Goal: Information Seeking & Learning: Find specific fact

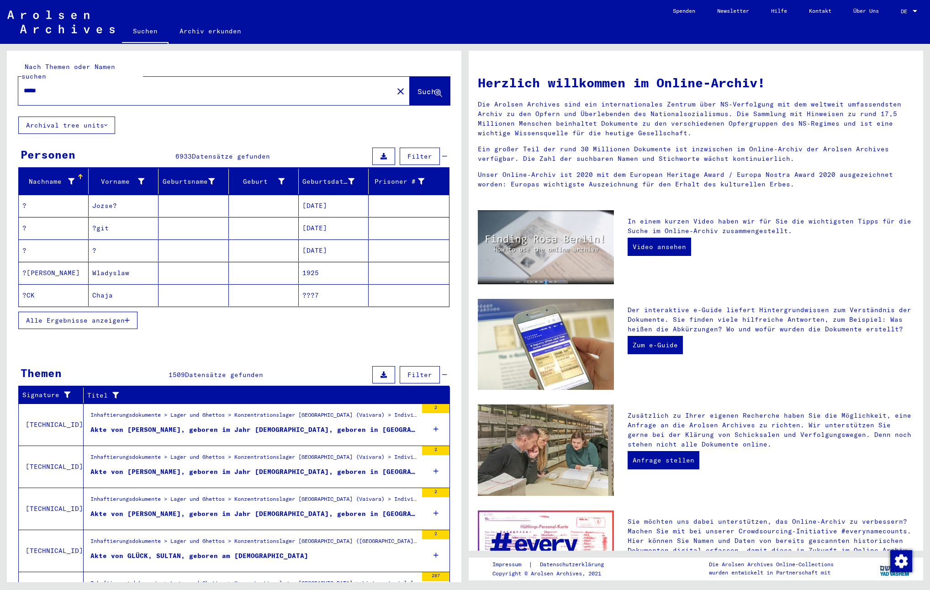
scroll to position [49, 0]
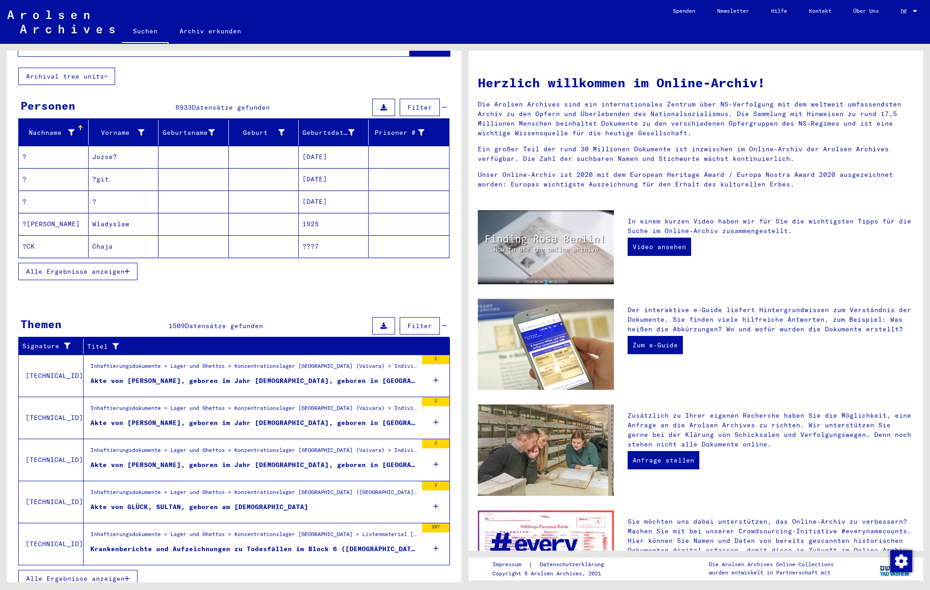
click at [99, 574] on span "Alle Ergebnisse anzeigen" at bounding box center [75, 578] width 99 height 8
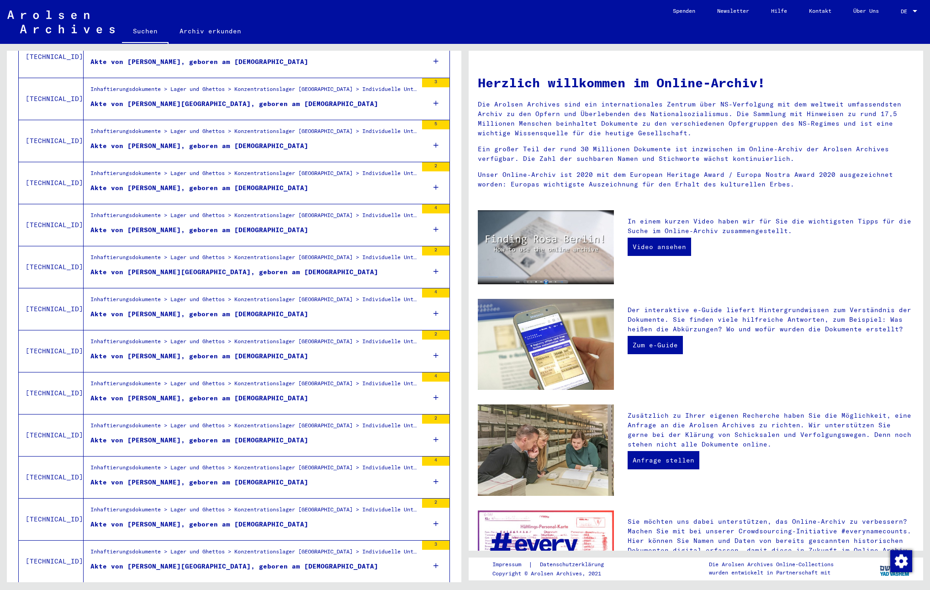
scroll to position [750, 0]
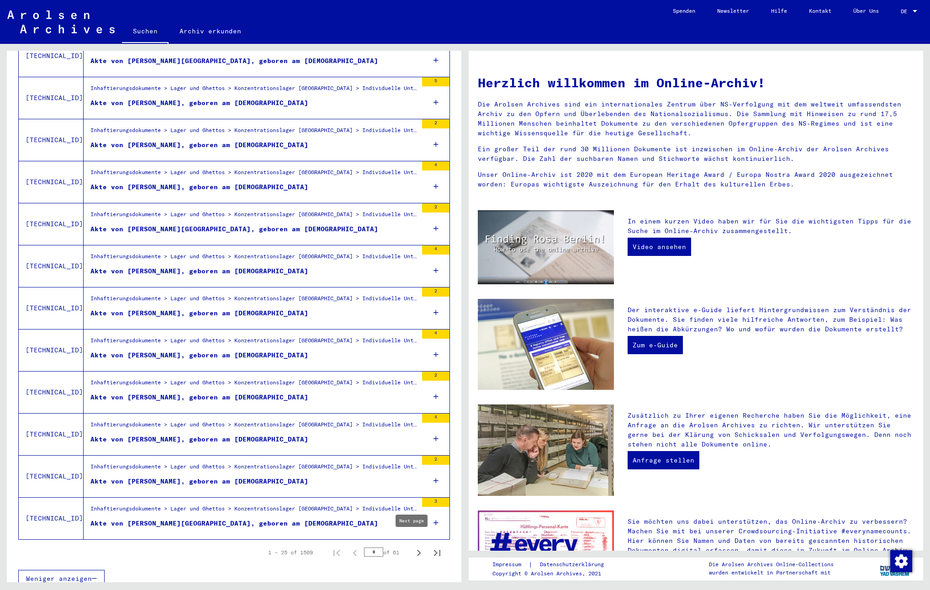
click at [413, 546] on icon "Next page" at bounding box center [419, 552] width 13 height 13
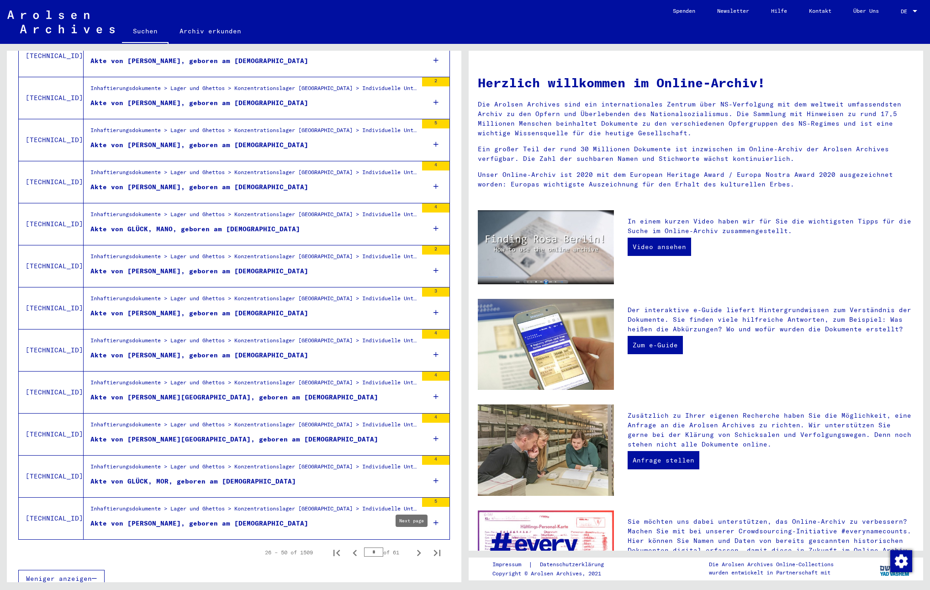
click at [417, 550] on icon "Next page" at bounding box center [419, 553] width 4 height 6
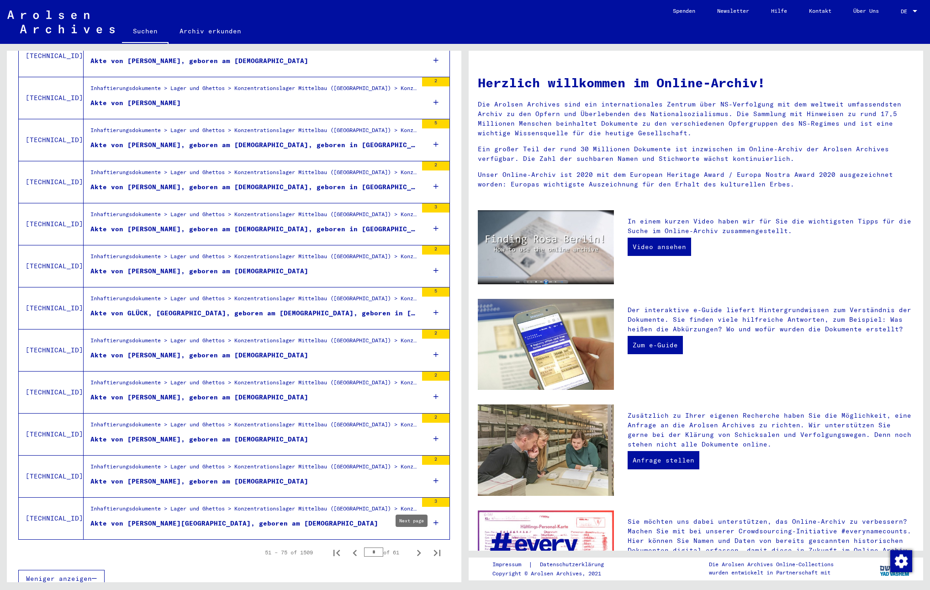
click at [417, 550] on icon "Next page" at bounding box center [419, 553] width 4 height 6
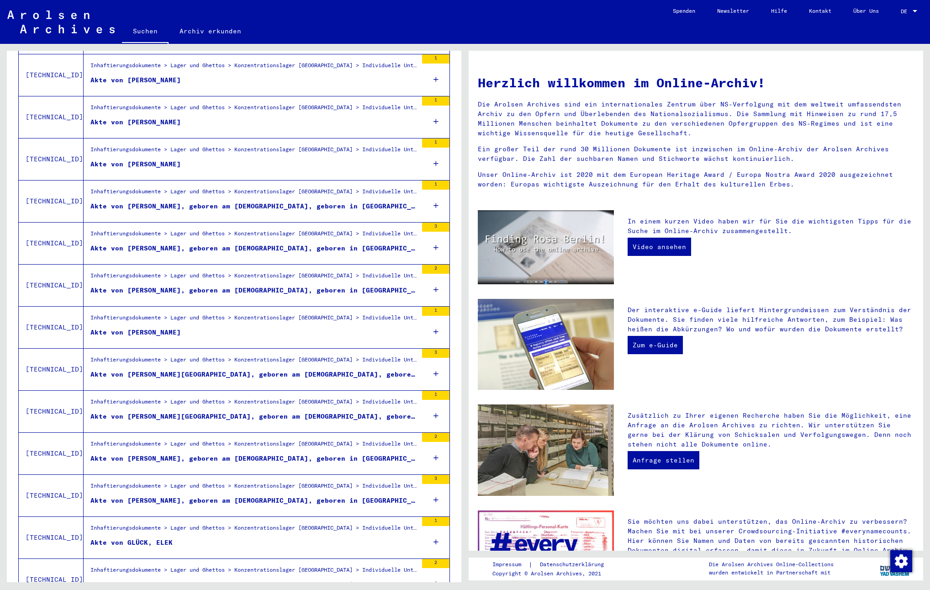
scroll to position [392, 0]
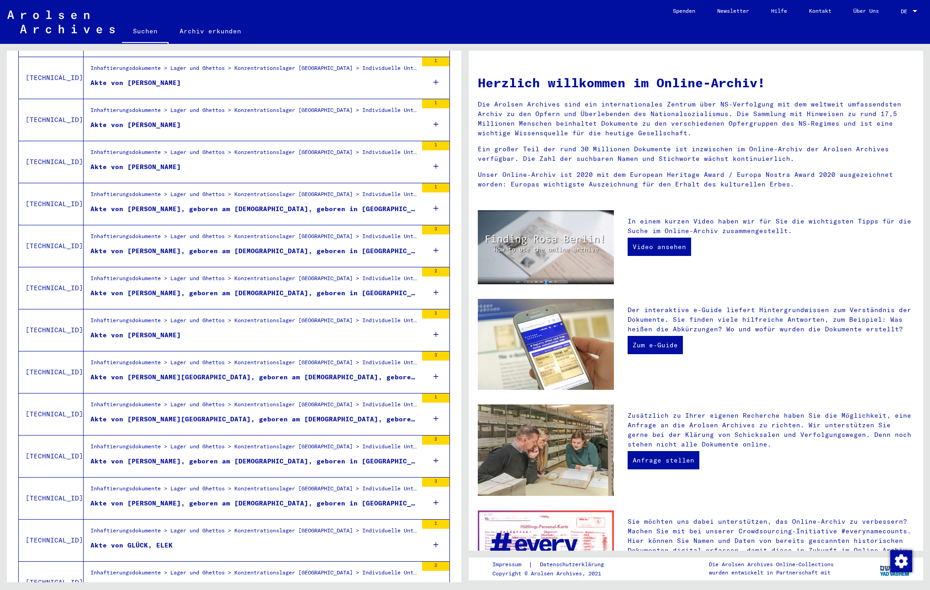
click at [434, 323] on icon at bounding box center [436, 334] width 5 height 32
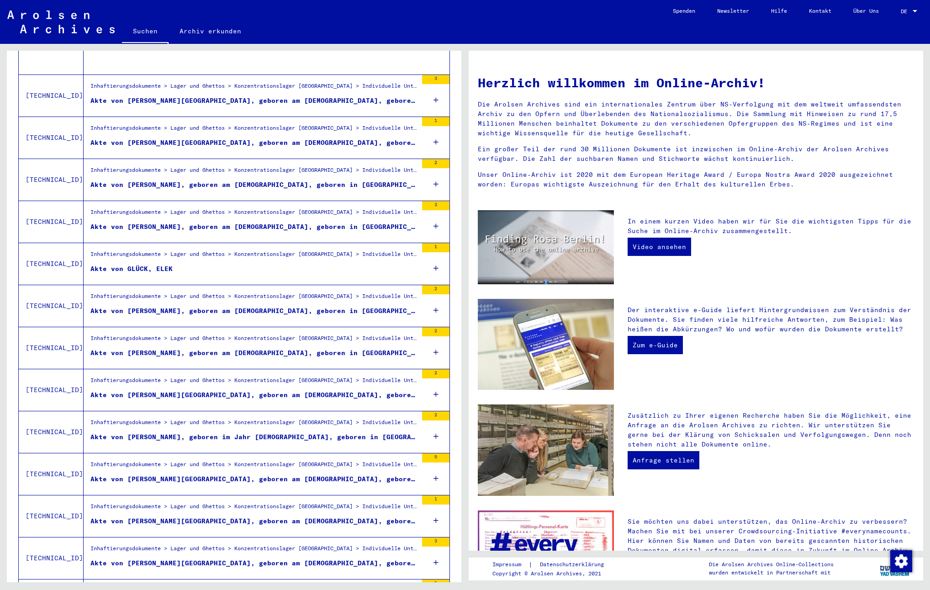
scroll to position [778, 0]
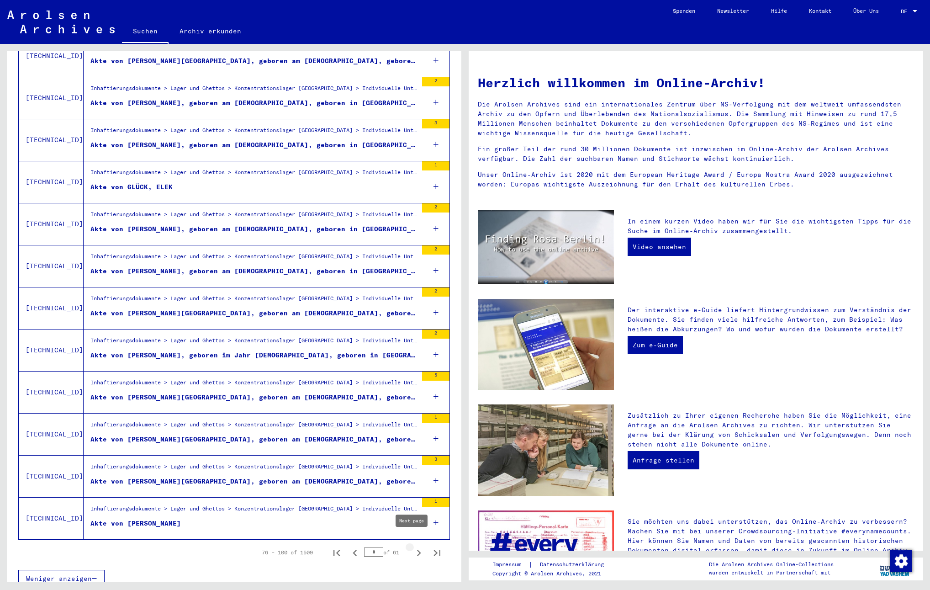
click at [413, 546] on icon "Next page" at bounding box center [419, 552] width 13 height 13
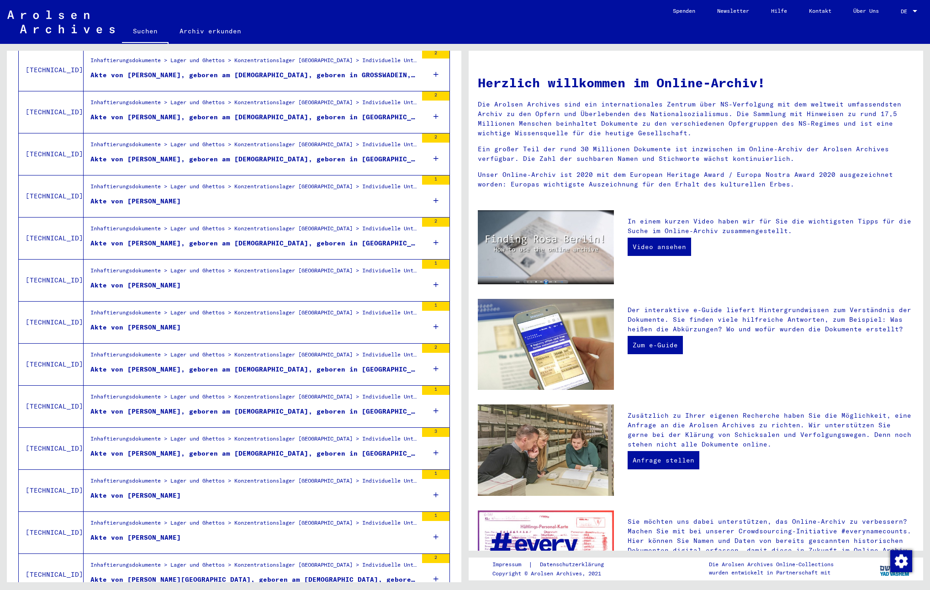
scroll to position [495, 0]
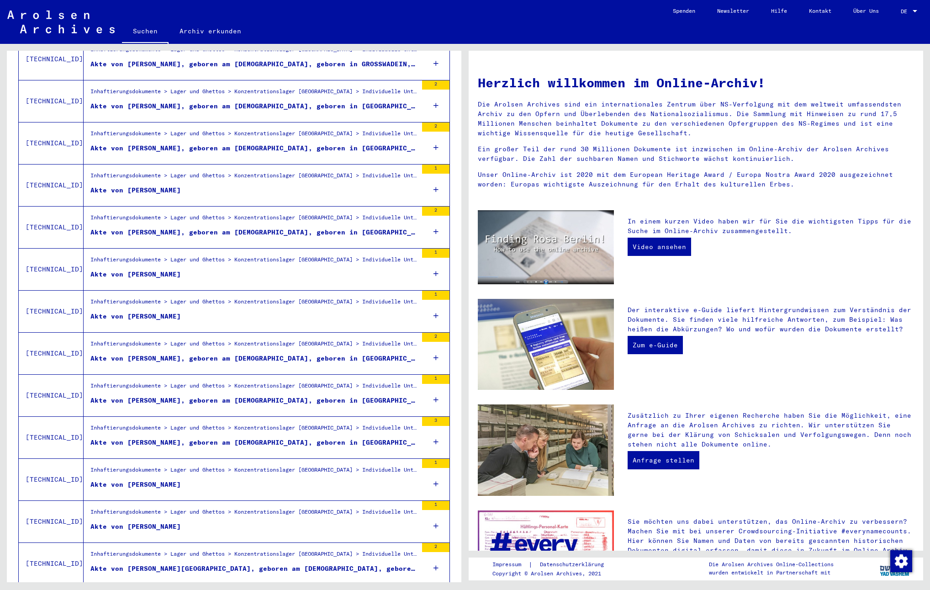
click at [426, 182] on div "1" at bounding box center [435, 184] width 27 height 41
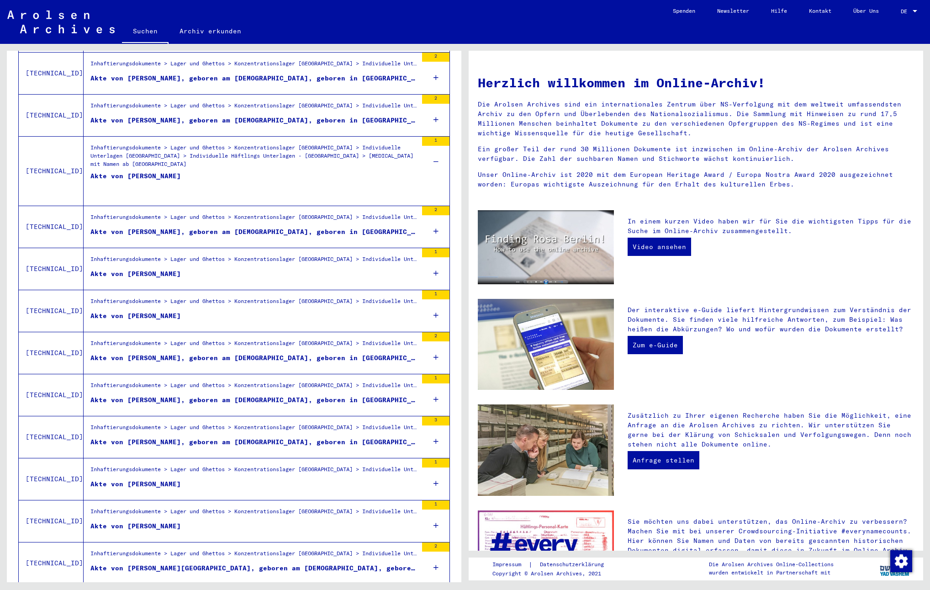
scroll to position [552, 0]
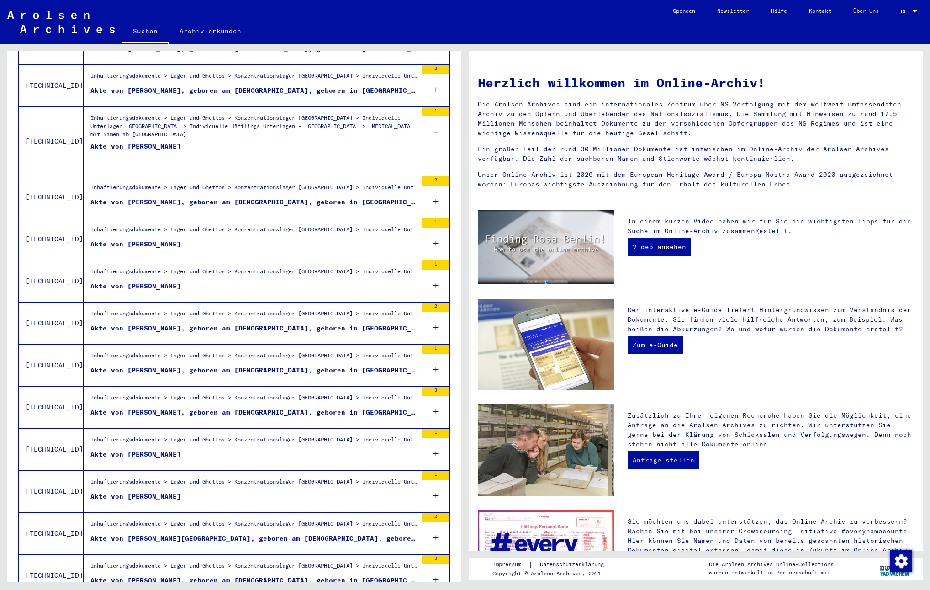
click at [424, 234] on div "1" at bounding box center [435, 238] width 27 height 41
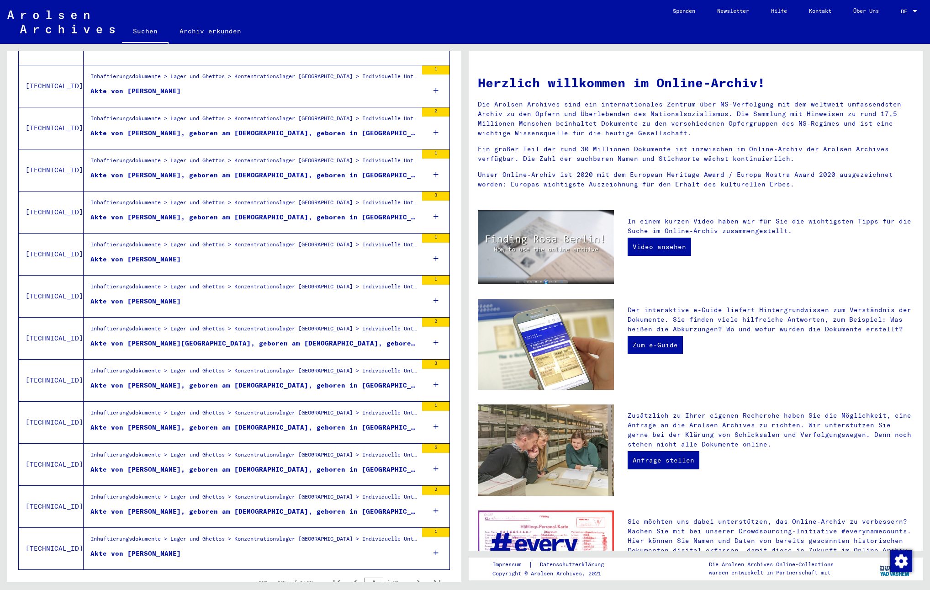
scroll to position [805, 0]
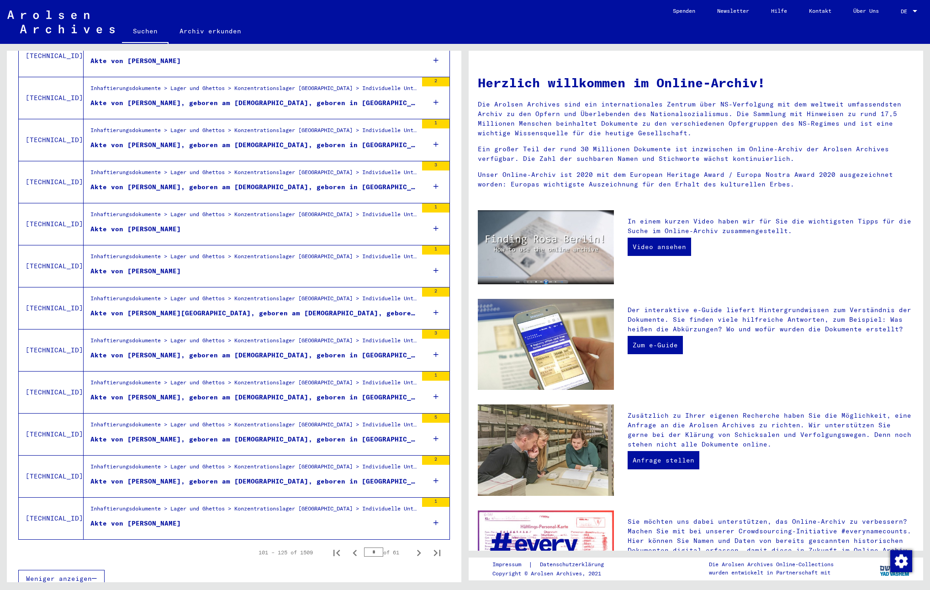
click at [434, 217] on icon at bounding box center [436, 228] width 5 height 32
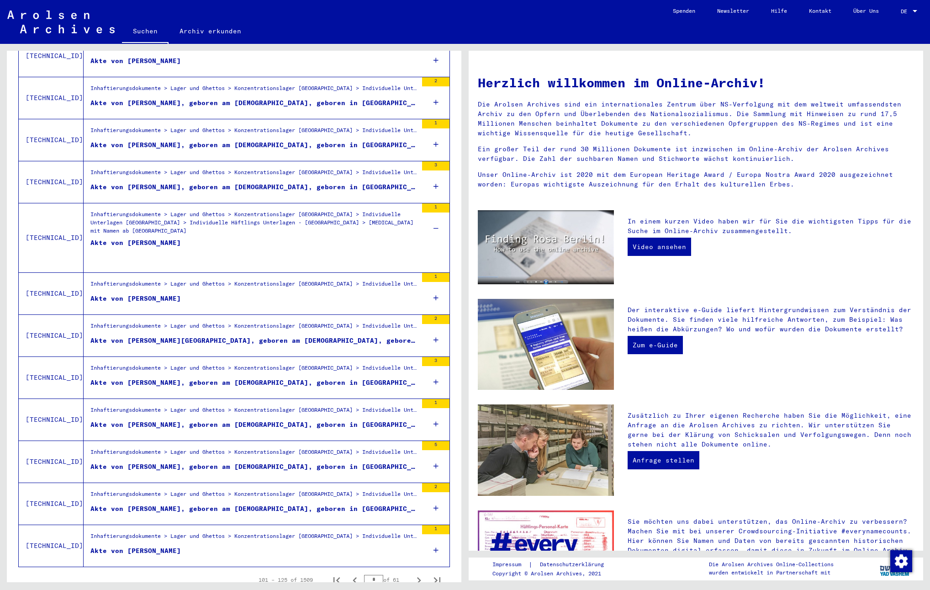
scroll to position [832, 0]
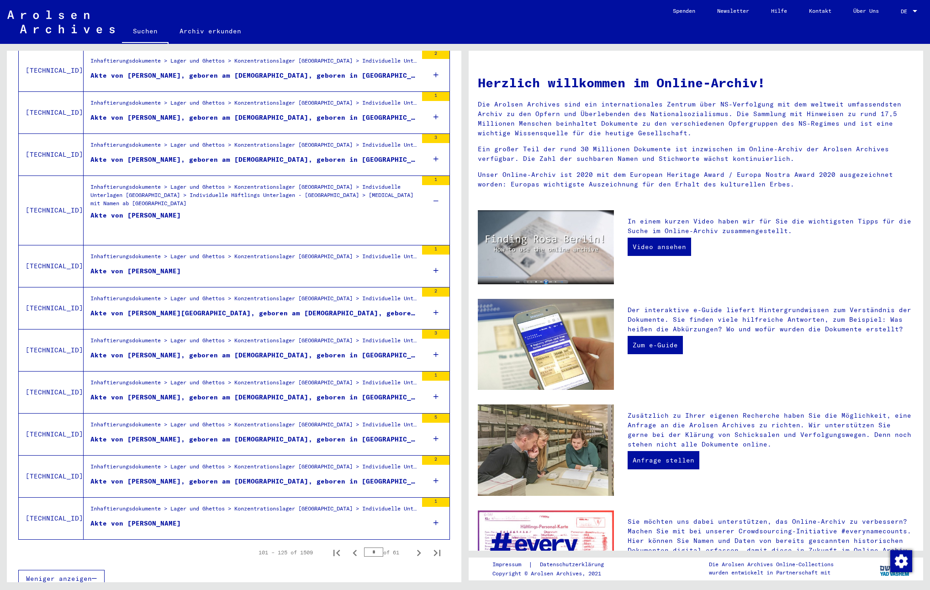
click at [434, 257] on icon at bounding box center [436, 270] width 5 height 32
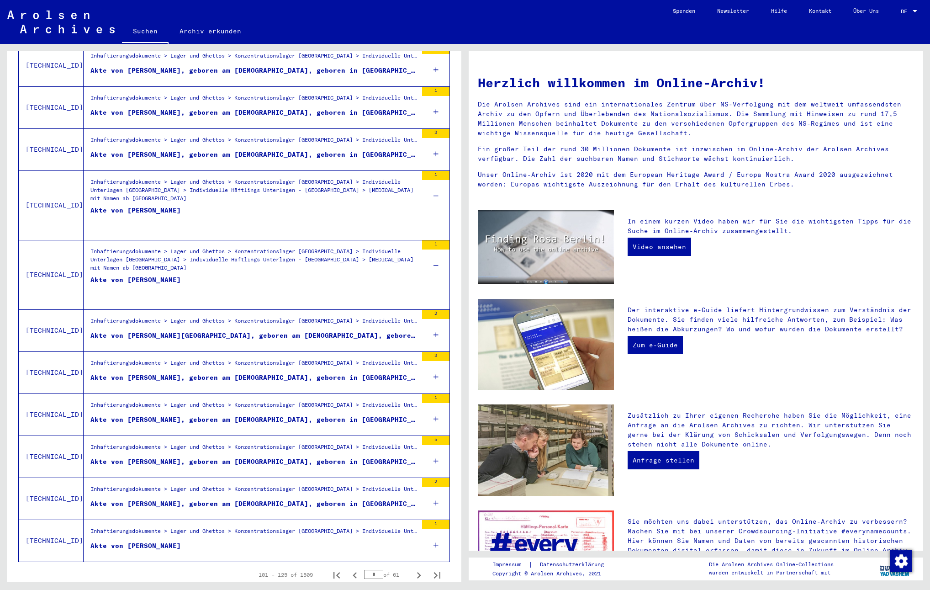
scroll to position [860, 0]
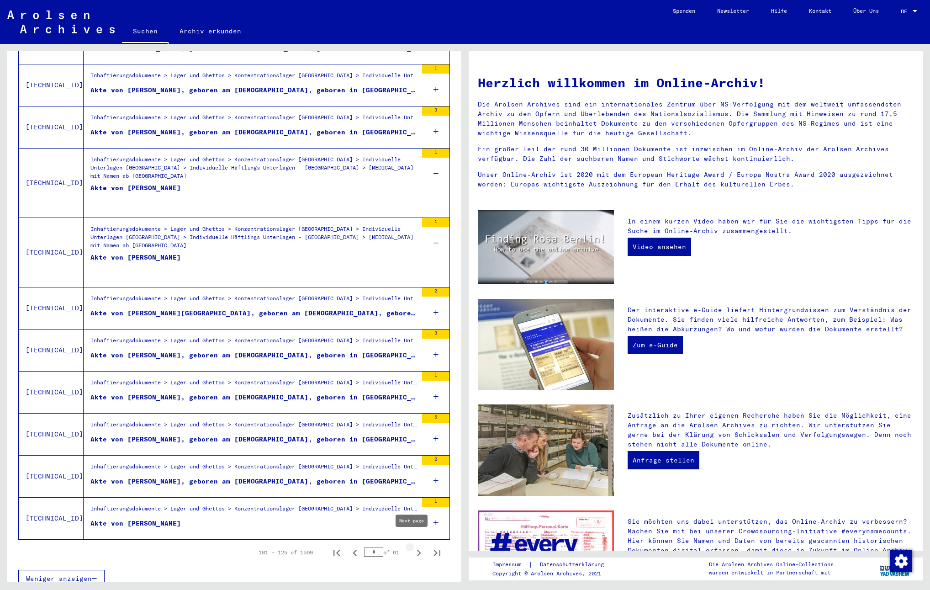
click at [414, 546] on icon "Next page" at bounding box center [419, 552] width 13 height 13
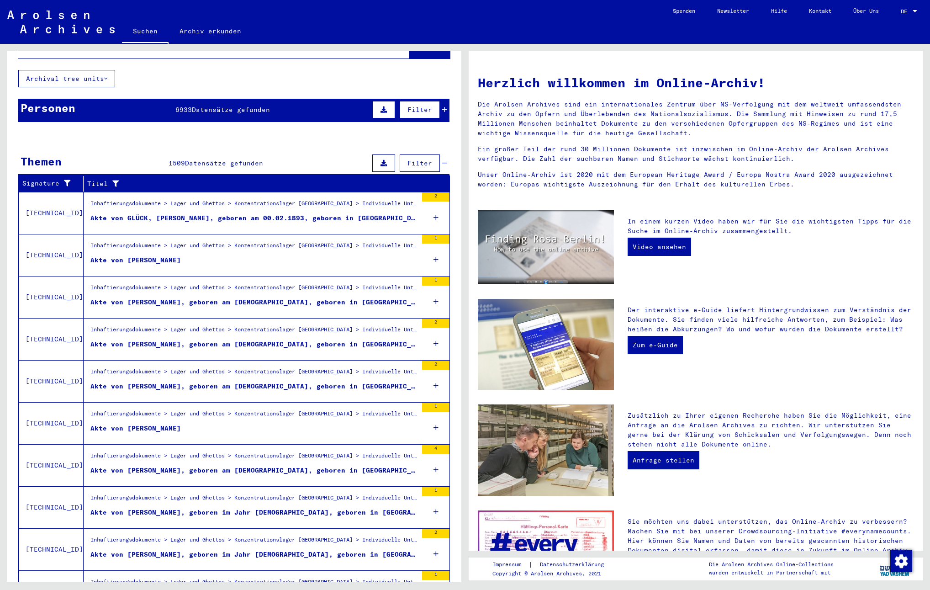
scroll to position [750, 0]
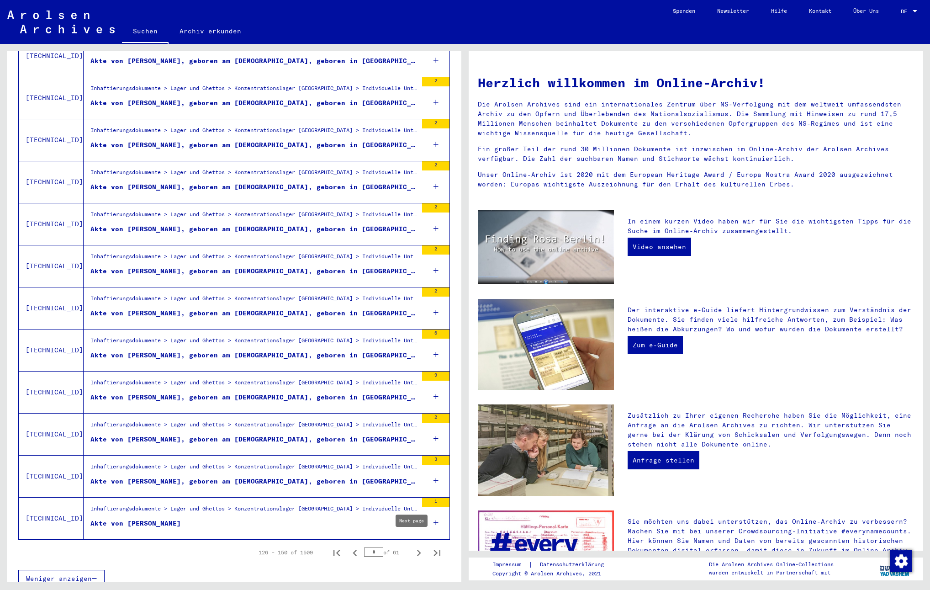
click at [413, 546] on icon "Next page" at bounding box center [419, 552] width 13 height 13
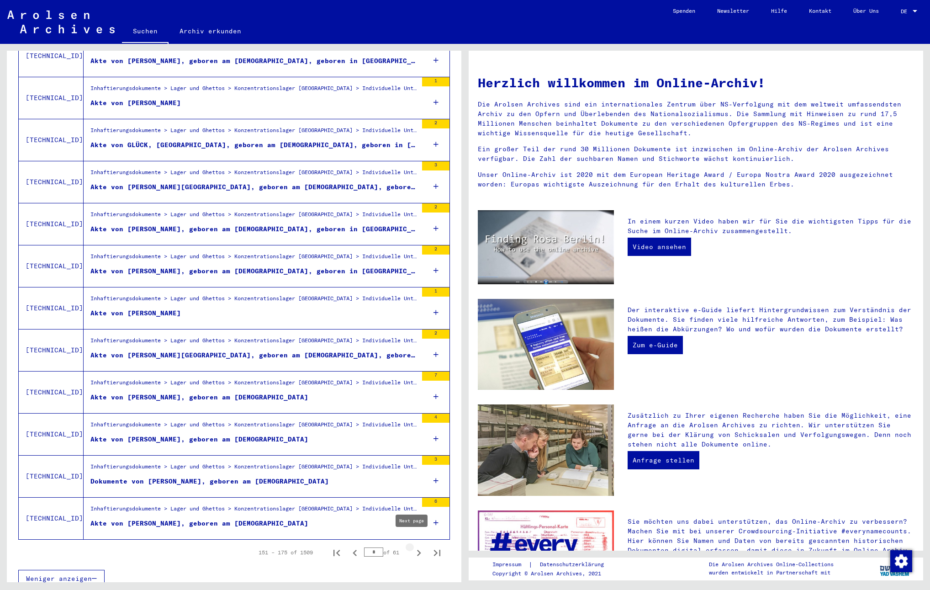
click at [417, 550] on icon "Next page" at bounding box center [419, 553] width 4 height 6
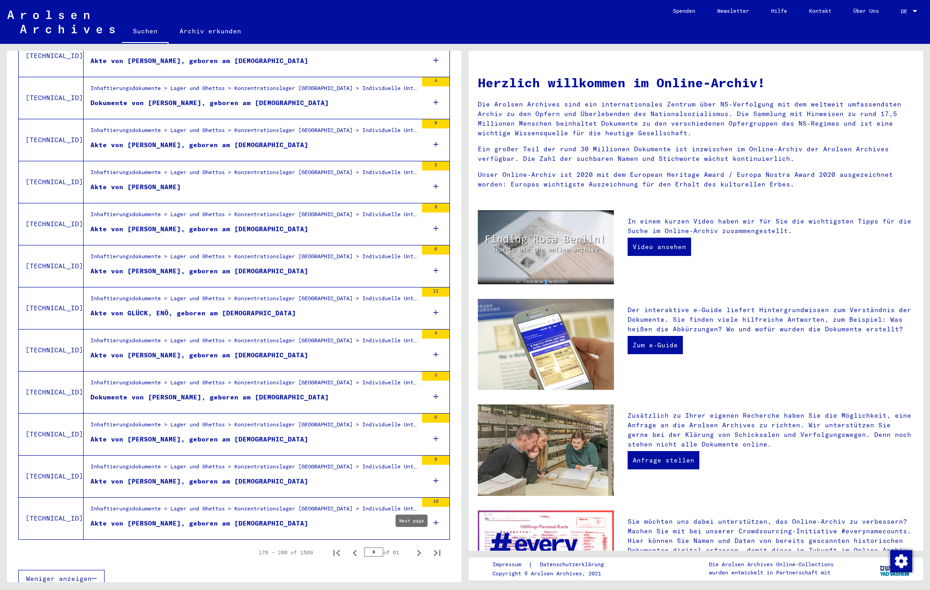
click at [413, 546] on icon "Next page" at bounding box center [419, 552] width 13 height 13
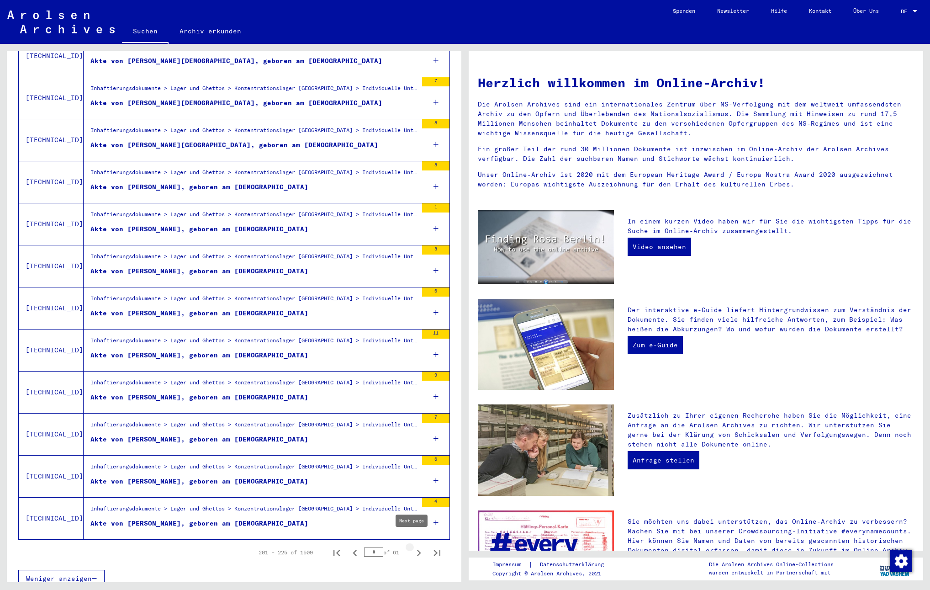
click at [413, 546] on icon "Next page" at bounding box center [419, 552] width 13 height 13
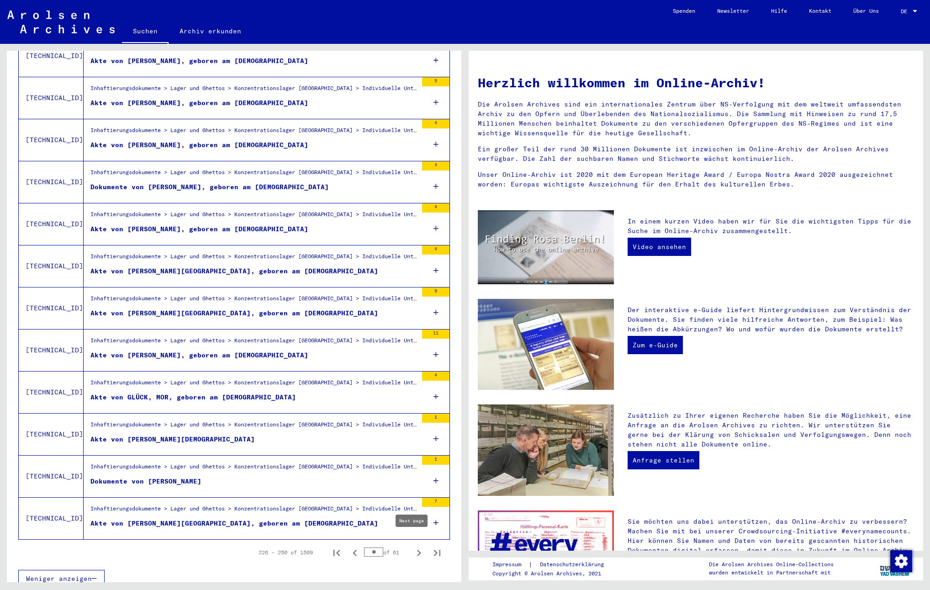
click at [415, 546] on icon "Next page" at bounding box center [419, 552] width 13 height 13
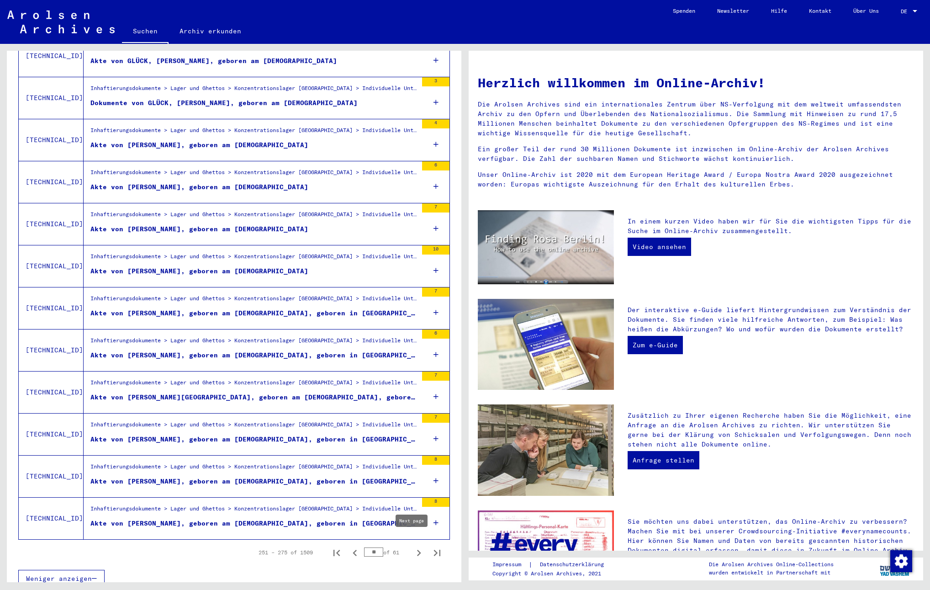
click at [413, 546] on icon "Next page" at bounding box center [419, 552] width 13 height 13
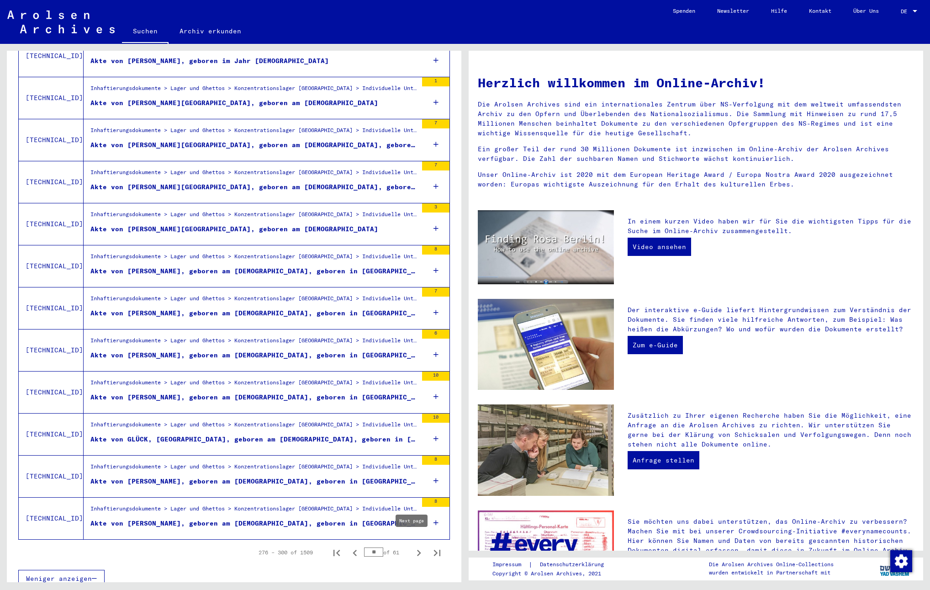
click at [413, 546] on icon "Next page" at bounding box center [419, 552] width 13 height 13
type input "**"
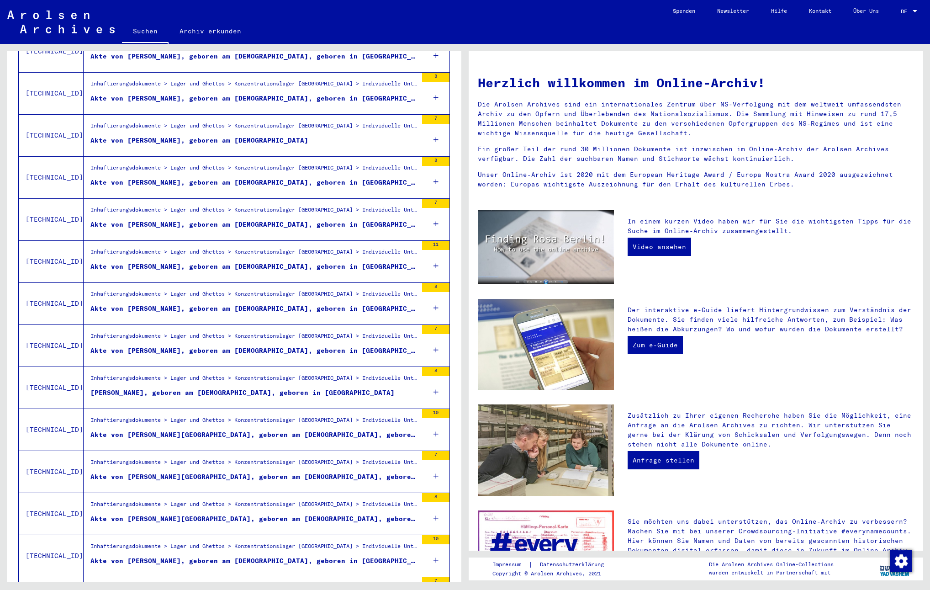
scroll to position [0, 0]
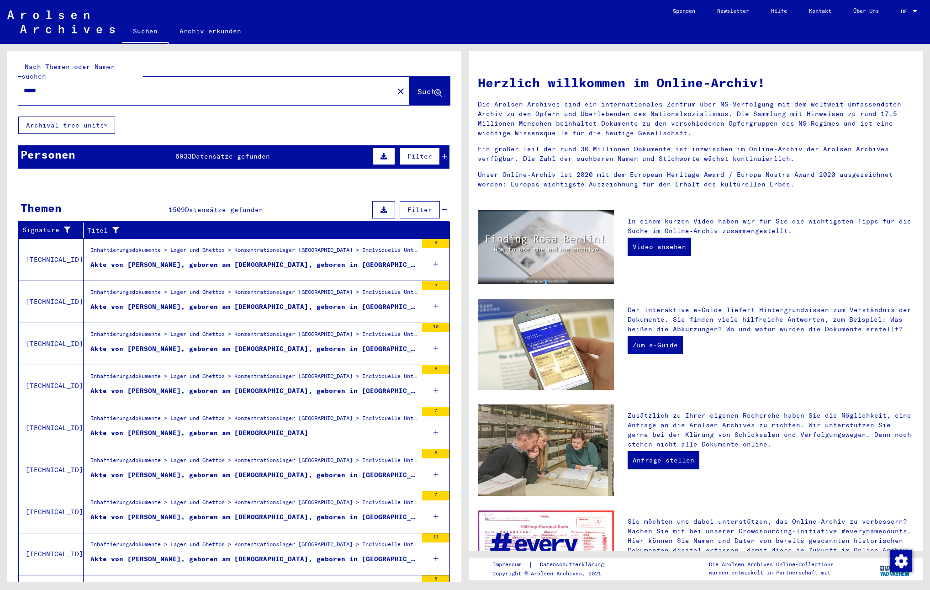
click at [122, 86] on input "*****" at bounding box center [203, 91] width 359 height 10
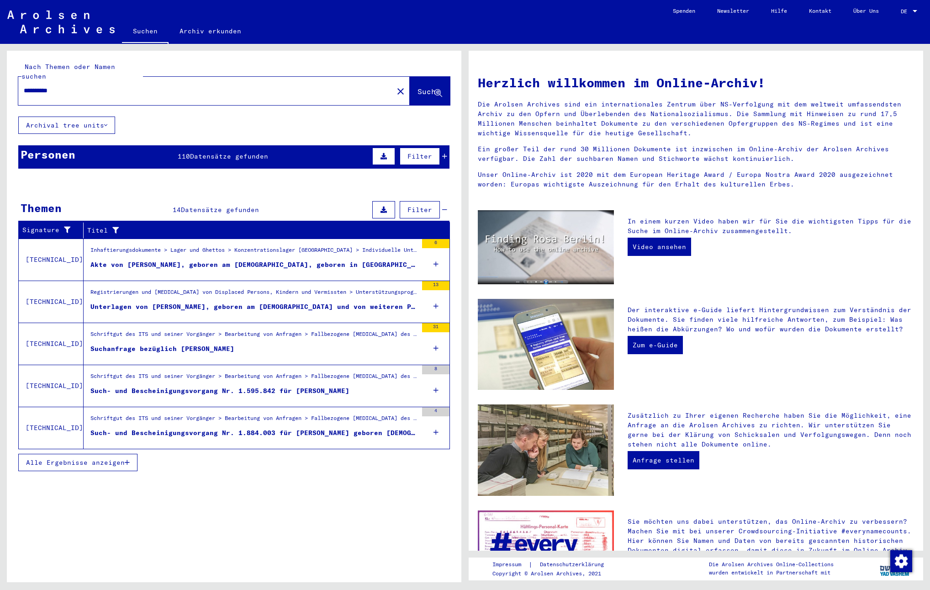
click at [31, 86] on input "**********" at bounding box center [203, 91] width 359 height 10
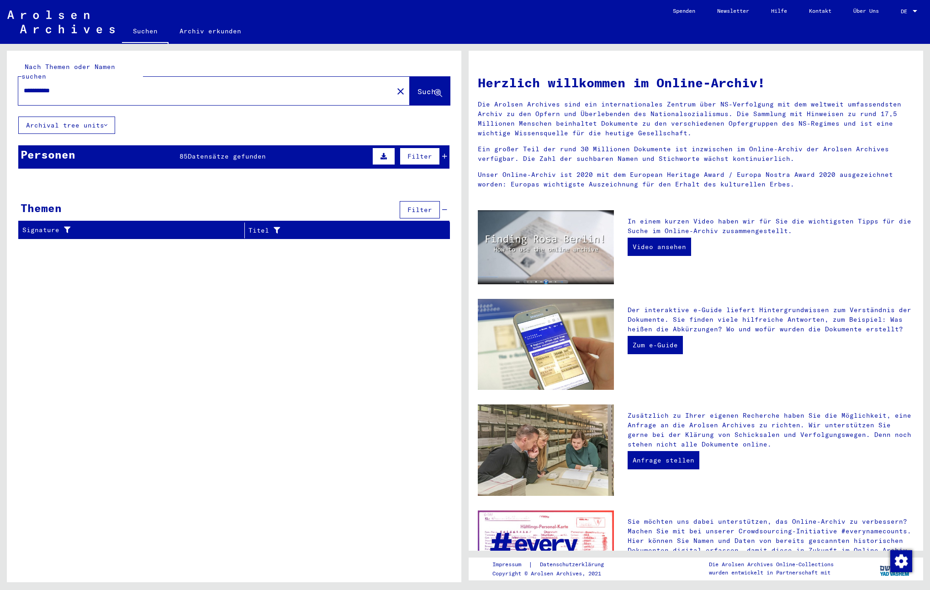
click at [40, 86] on input "**********" at bounding box center [203, 91] width 359 height 10
type input "**********"
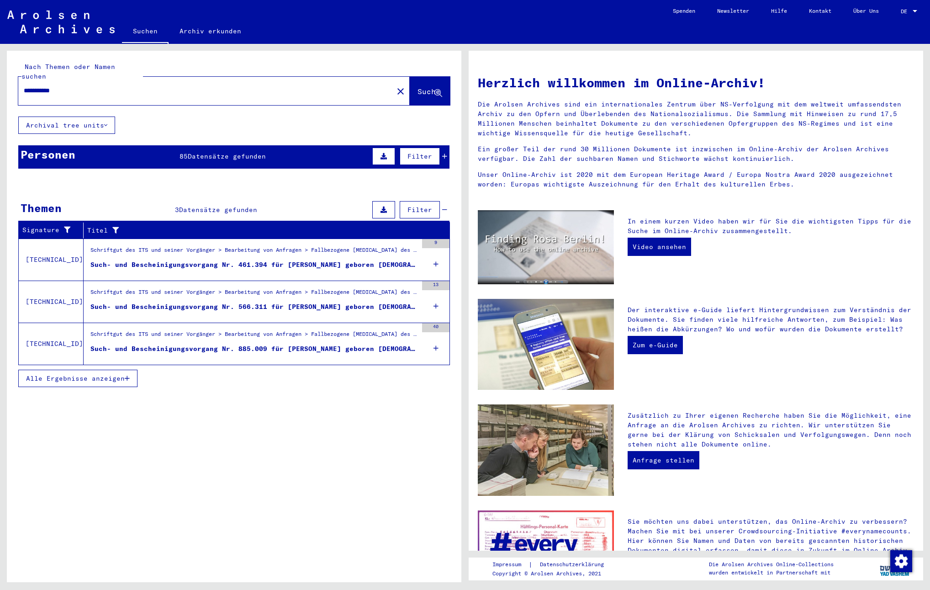
click at [111, 370] on button "Alle Ergebnisse anzeigen" at bounding box center [77, 378] width 119 height 17
click at [324, 260] on div "Such- und Bescheinigungsvorgang Nr. 461.394 für [PERSON_NAME] geboren [DEMOGRAP…" at bounding box center [253, 265] width 327 height 10
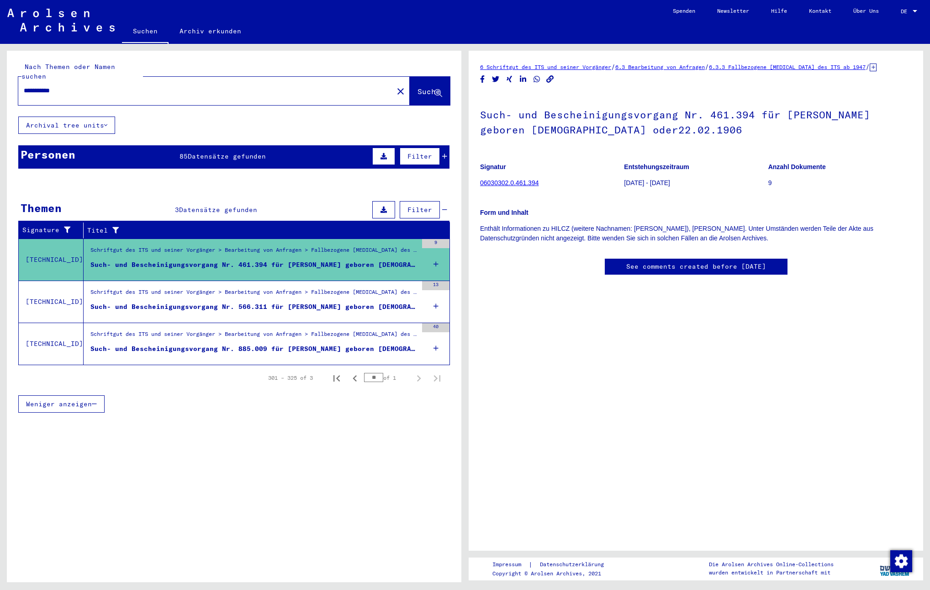
click at [526, 183] on link "06030302.0.461.394" at bounding box center [509, 182] width 58 height 7
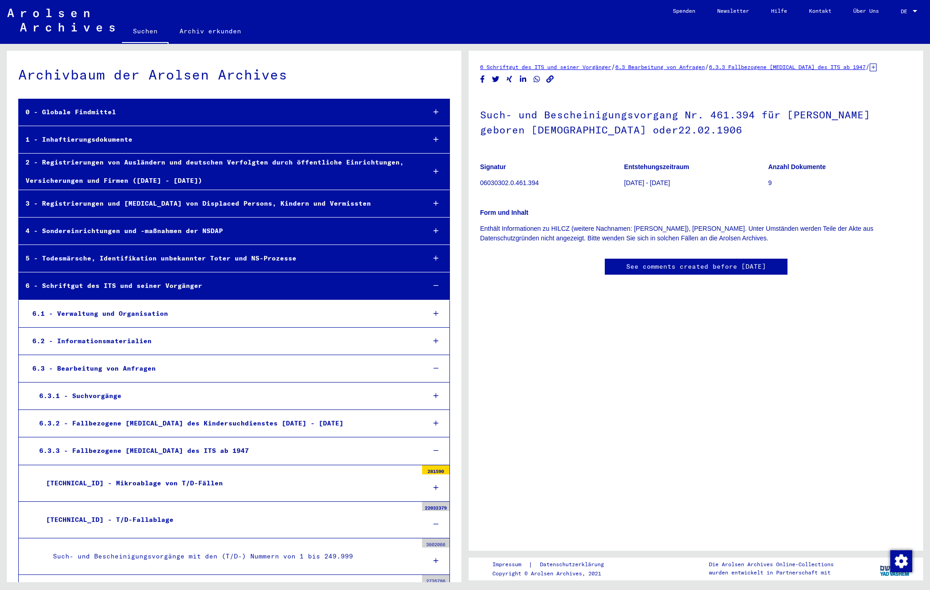
scroll to position [32845, 0]
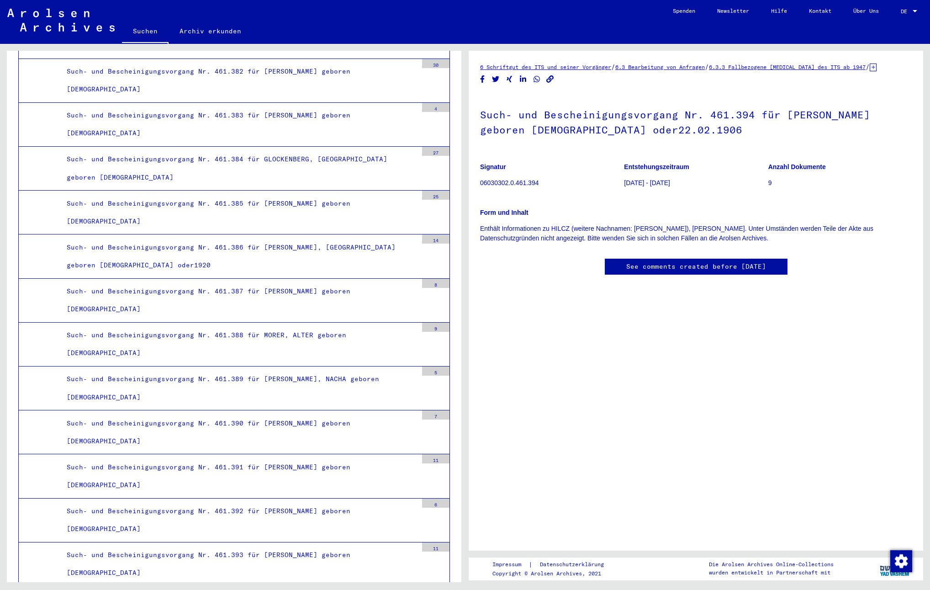
click at [425, 587] on div "9" at bounding box center [435, 591] width 27 height 9
click at [521, 229] on p "Enthält Informationen zu HILCZ (weitere Nachnamen: [PERSON_NAME]), [PERSON_NAME…" at bounding box center [696, 233] width 432 height 19
click at [426, 587] on div "9" at bounding box center [435, 591] width 27 height 9
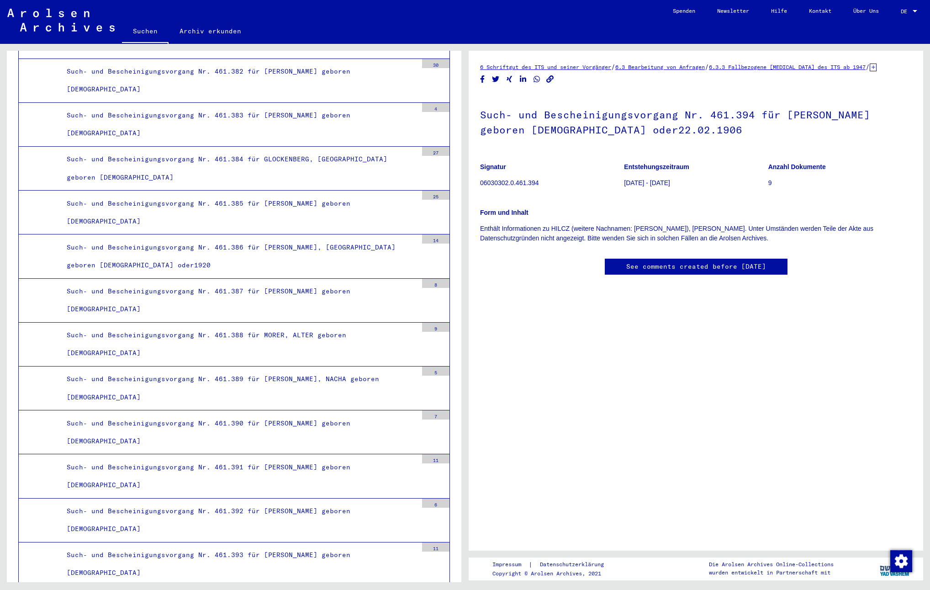
click at [434, 542] on div "11" at bounding box center [435, 546] width 27 height 9
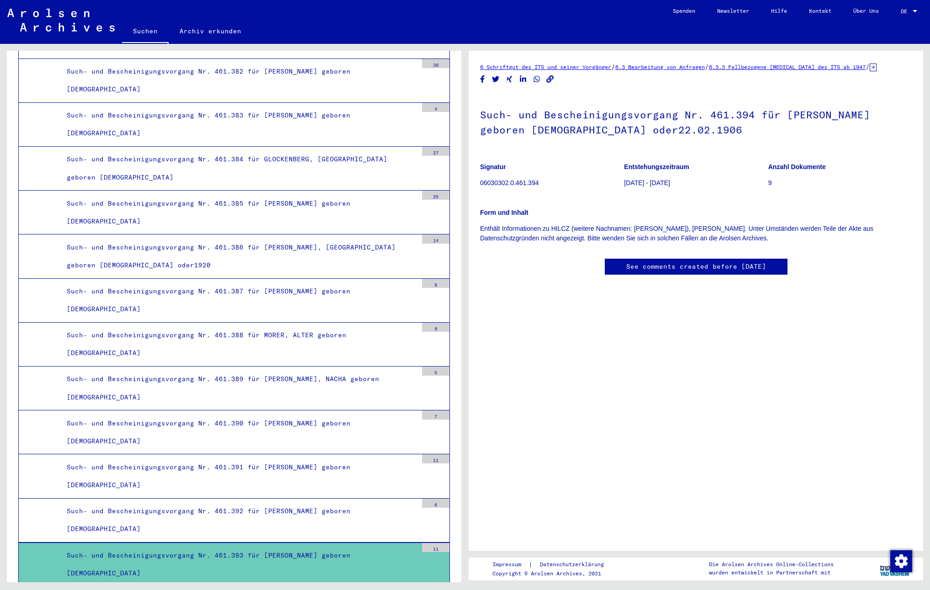
click at [434, 543] on div "11" at bounding box center [435, 547] width 27 height 9
click at [431, 587] on div "9" at bounding box center [435, 591] width 27 height 9
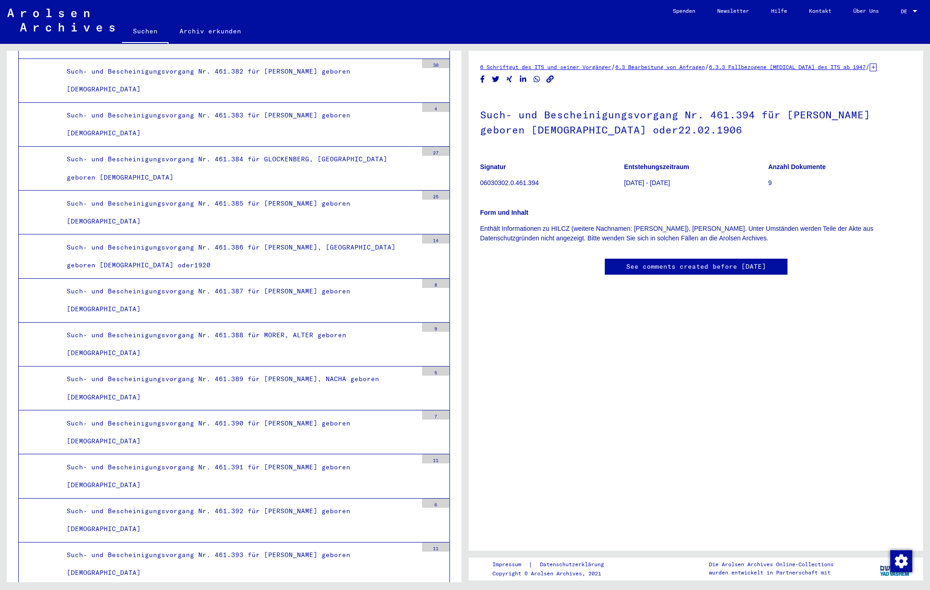
click at [431, 587] on div "9" at bounding box center [435, 591] width 27 height 9
click at [877, 66] on icon at bounding box center [873, 68] width 7 height 8
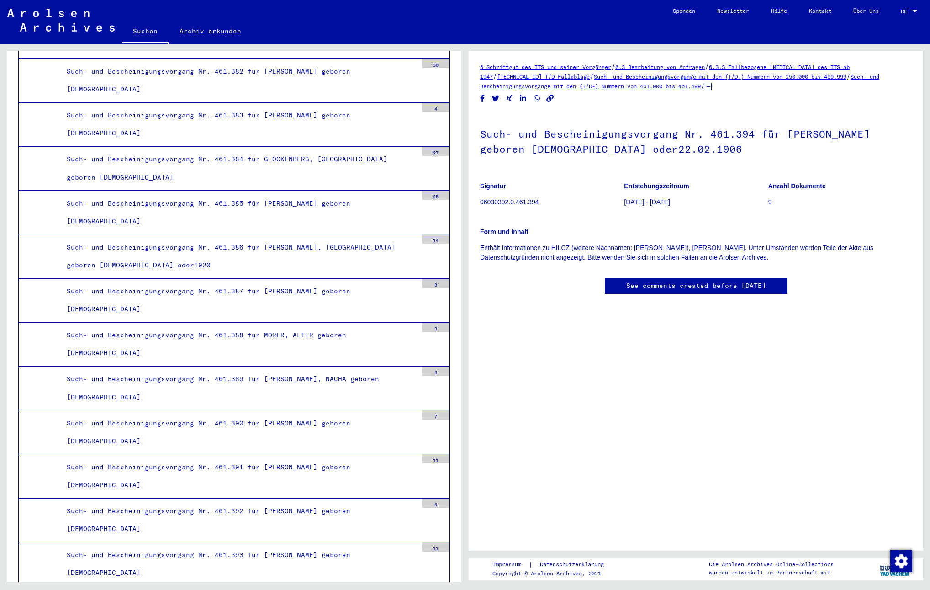
click at [681, 85] on link "Such- und Bescheinigungsvorgänge mit den (T/D-) Nummern von 461.000 bis 461.499" at bounding box center [679, 81] width 399 height 16
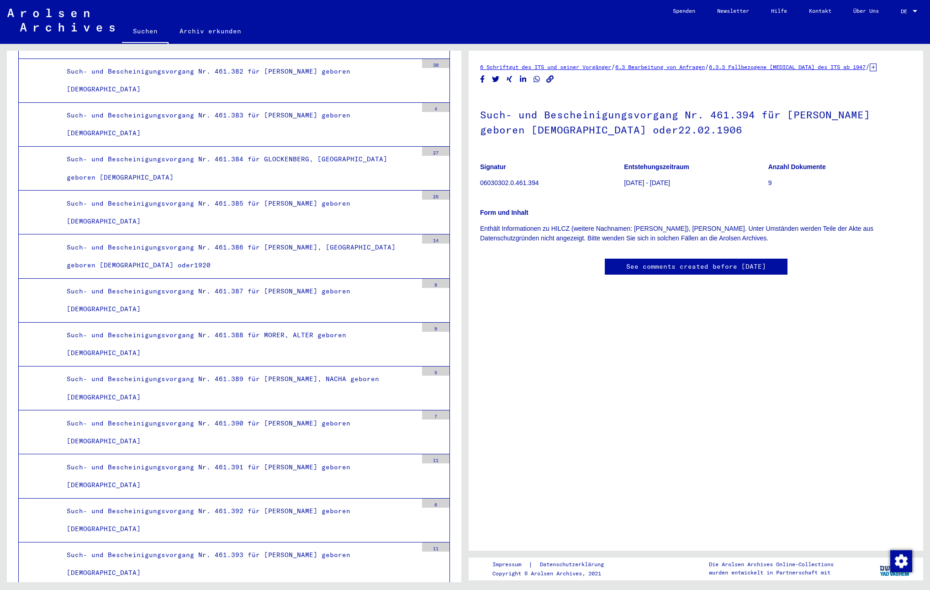
click at [778, 69] on link "6.3.3 Fallbezogene [MEDICAL_DATA] des ITS ab 1947" at bounding box center [787, 67] width 157 height 7
click at [877, 67] on icon at bounding box center [873, 68] width 7 height 8
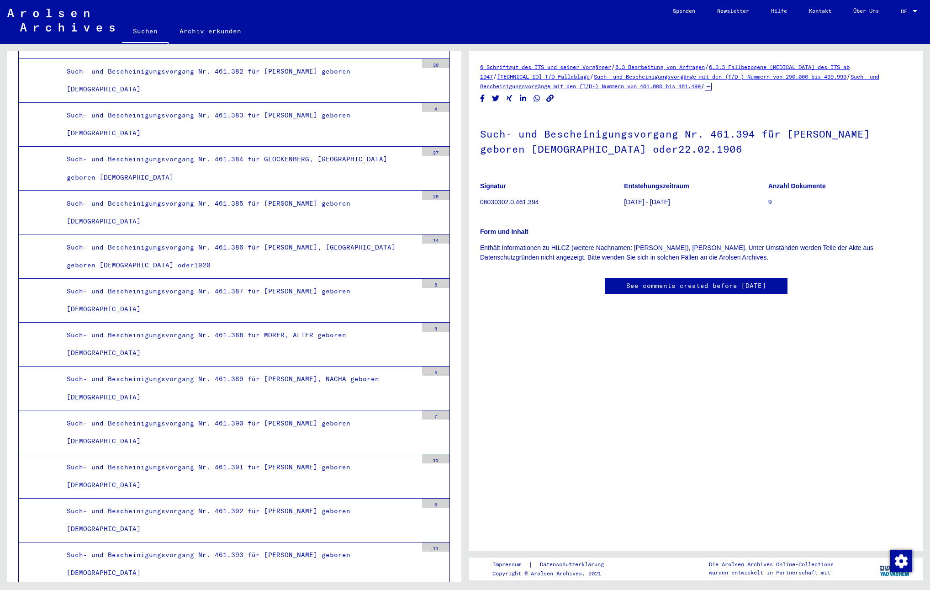
click at [518, 148] on h1 "Such- und Bescheinigungsvorgang Nr. 461.394 für [PERSON_NAME] geboren [DEMOGRAP…" at bounding box center [696, 140] width 432 height 55
click at [541, 147] on h1 "Such- und Bescheinigungsvorgang Nr. 461.394 für [PERSON_NAME] geboren [DEMOGRAP…" at bounding box center [696, 140] width 432 height 55
click at [561, 147] on h1 "Such- und Bescheinigungsvorgang Nr. 461.394 für [PERSON_NAME] geboren [DEMOGRAP…" at bounding box center [696, 140] width 432 height 55
click at [534, 199] on p "06030302.0.461.394" at bounding box center [551, 202] width 143 height 10
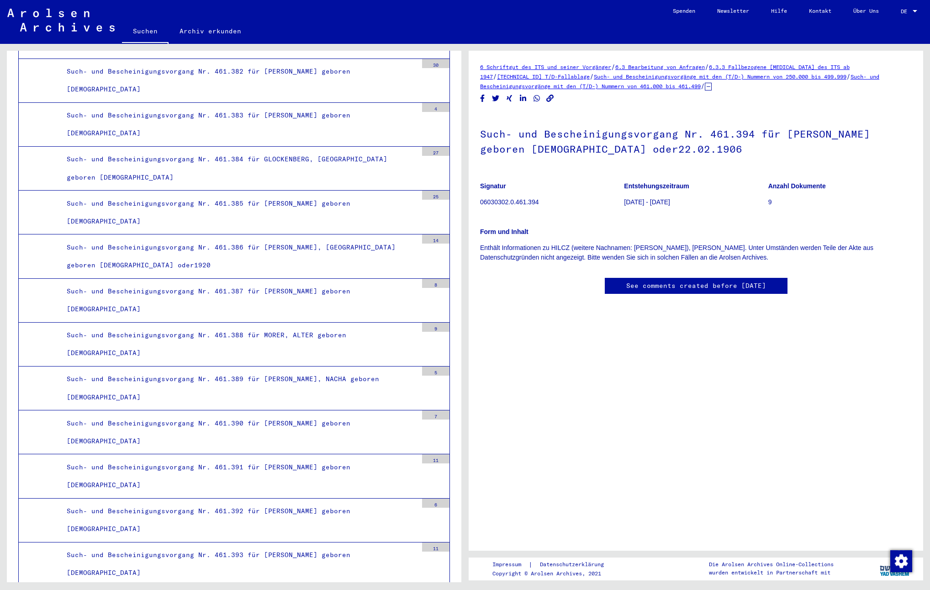
click at [903, 13] on span "DE" at bounding box center [906, 11] width 10 height 6
click at [900, 19] on span "English" at bounding box center [892, 16] width 22 height 7
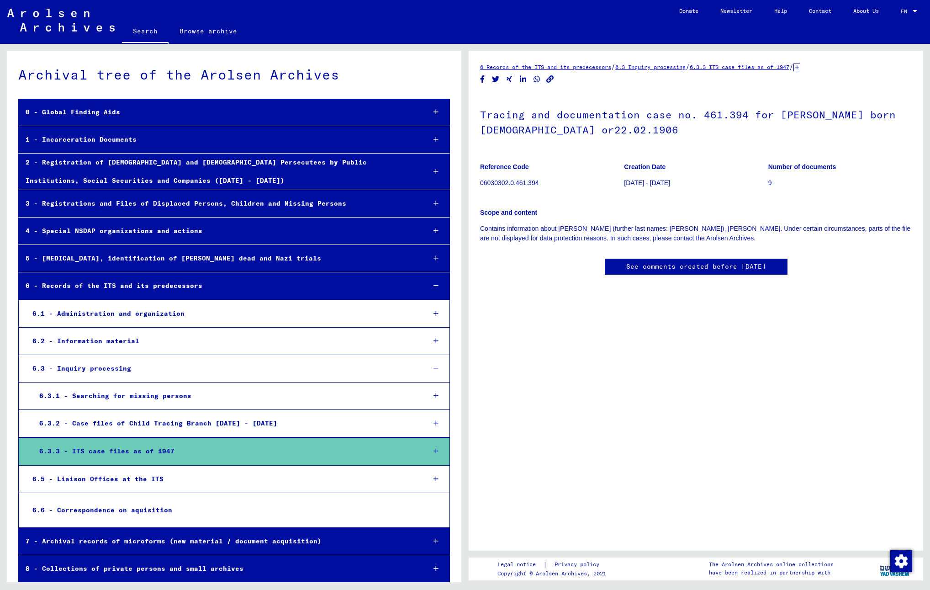
scroll to position [1, 0]
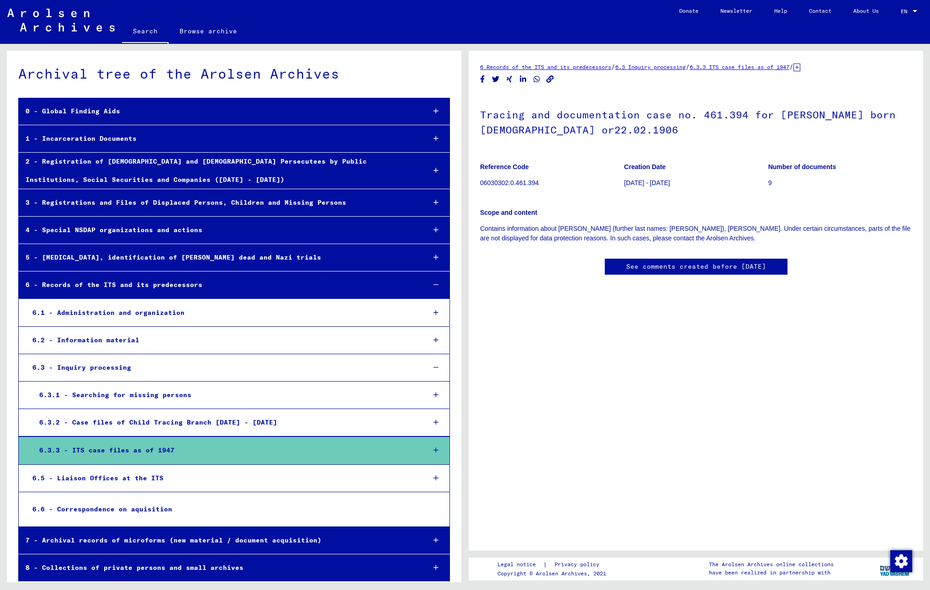
click at [537, 251] on div "6 Records of the ITS and its predecessors / 6.3 Inquiry processing / 6.3.3 ITS …" at bounding box center [696, 168] width 432 height 212
click at [529, 196] on figure "Reference Code 06030302.0.461.394" at bounding box center [551, 176] width 143 height 41
click at [426, 448] on div at bounding box center [436, 450] width 26 height 27
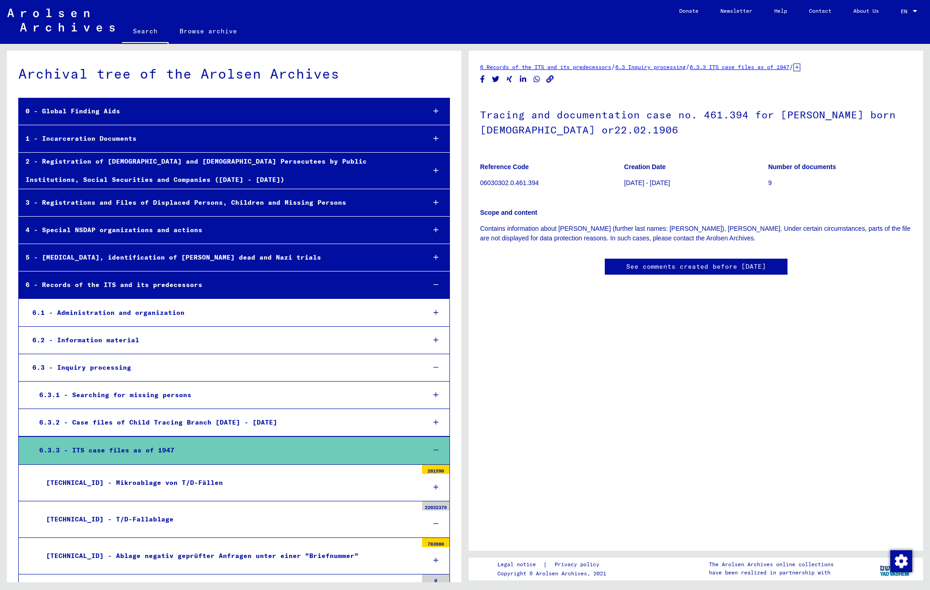
click at [434, 448] on icon at bounding box center [436, 450] width 5 height 6
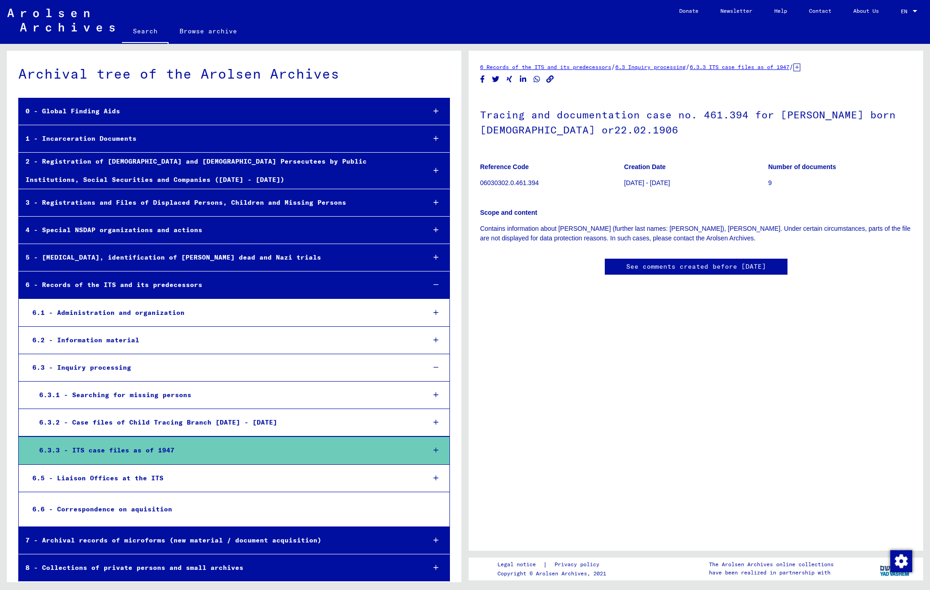
click at [523, 185] on p "06030302.0.461.394" at bounding box center [551, 183] width 143 height 10
click at [140, 33] on link "Search" at bounding box center [145, 32] width 47 height 24
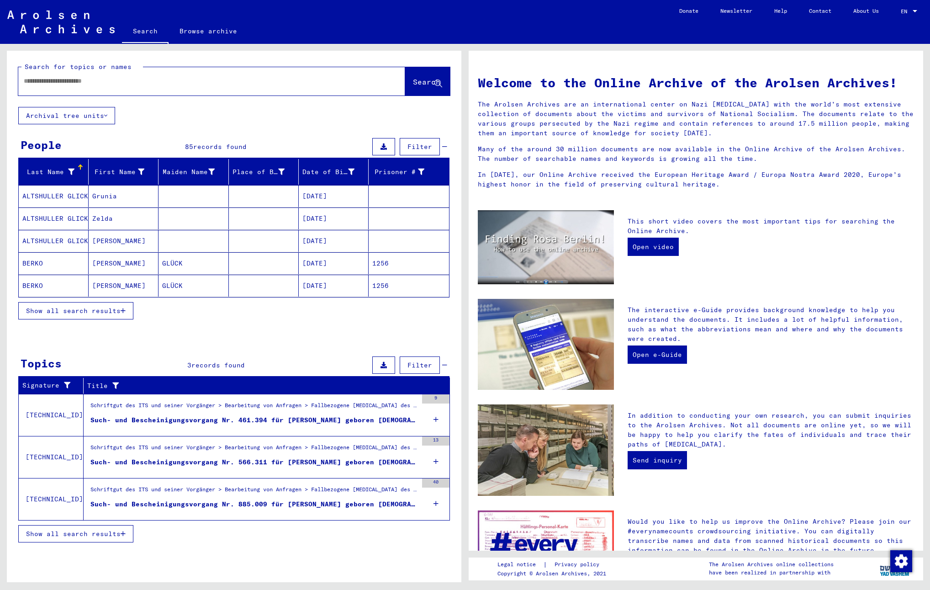
click at [150, 83] on input "text" at bounding box center [201, 81] width 354 height 10
click at [309, 420] on div "Such- und Bescheinigungsvorgang Nr. 461.394 für [PERSON_NAME] geboren [DEMOGRAP…" at bounding box center [253, 420] width 327 height 10
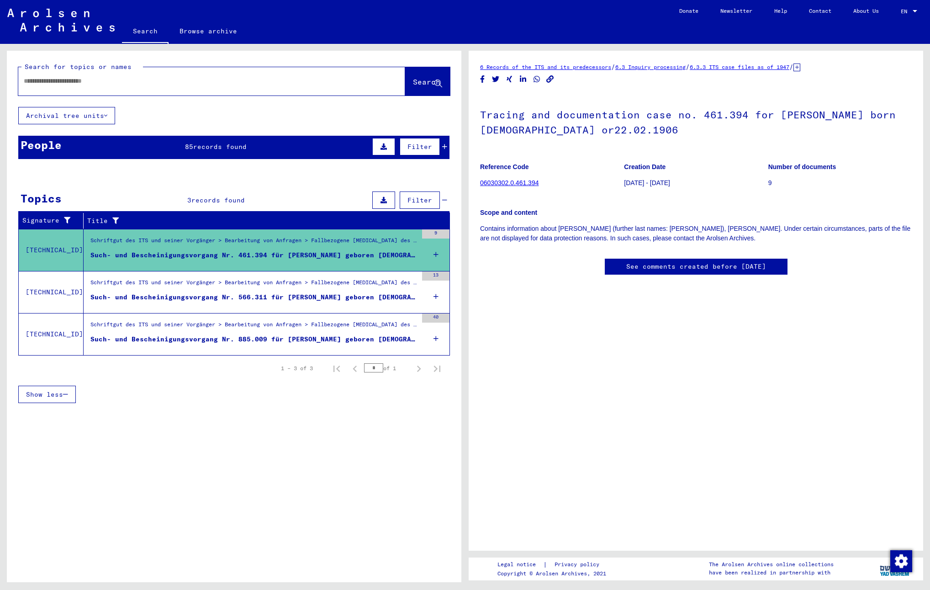
click at [391, 199] on button at bounding box center [383, 199] width 23 height 17
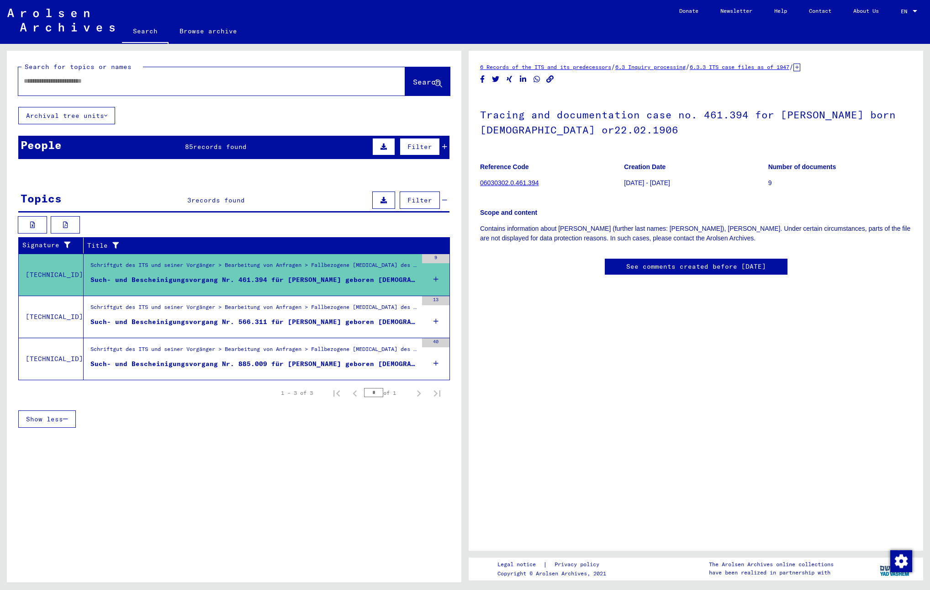
click at [381, 200] on icon at bounding box center [384, 200] width 6 height 6
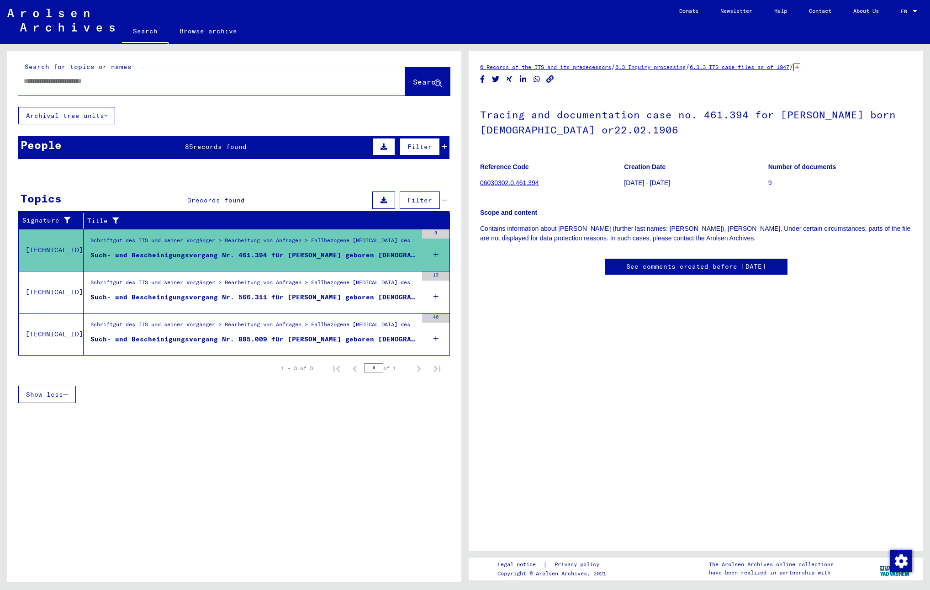
click at [381, 200] on icon at bounding box center [384, 200] width 6 height 6
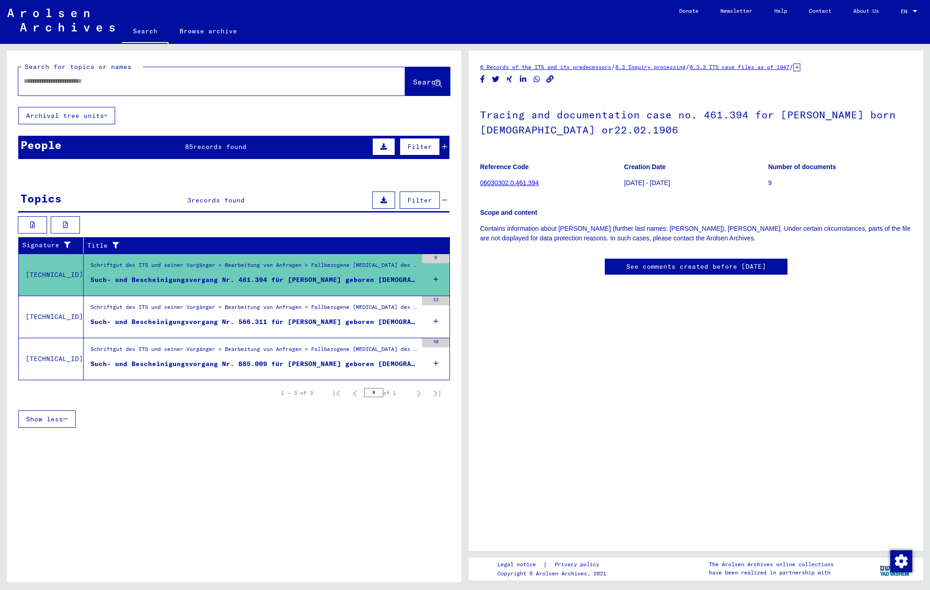
click at [371, 274] on figure "Schriftgut des ITS und seiner Vorgänger > Bearbeitung von Anfragen > Fallbezoge…" at bounding box center [253, 268] width 327 height 14
click at [437, 275] on mat-row "[PERSON_NAME] [DATE] 1256" at bounding box center [234, 265] width 430 height 23
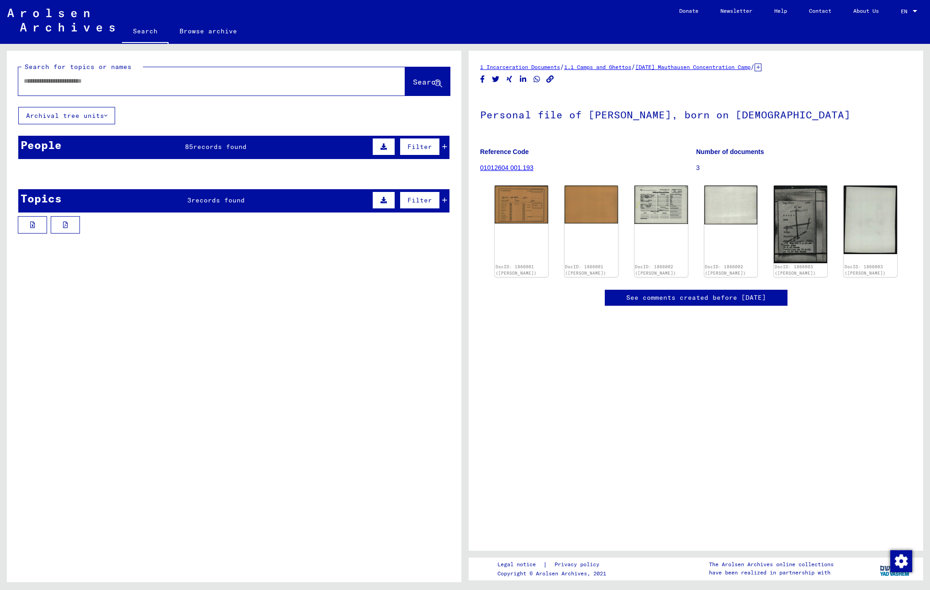
click at [381, 198] on icon at bounding box center [384, 200] width 6 height 6
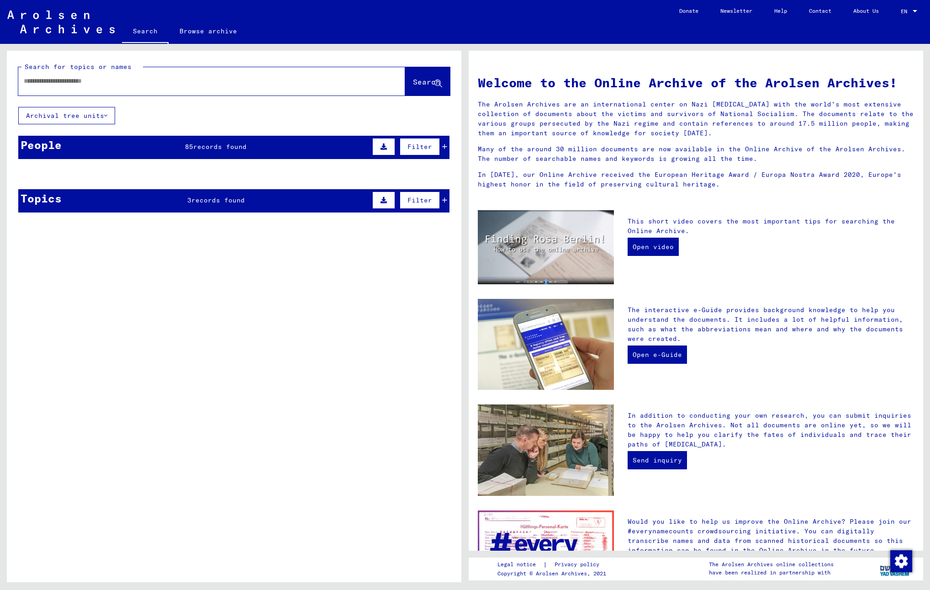
click at [196, 197] on mat-cell at bounding box center [194, 196] width 70 height 22
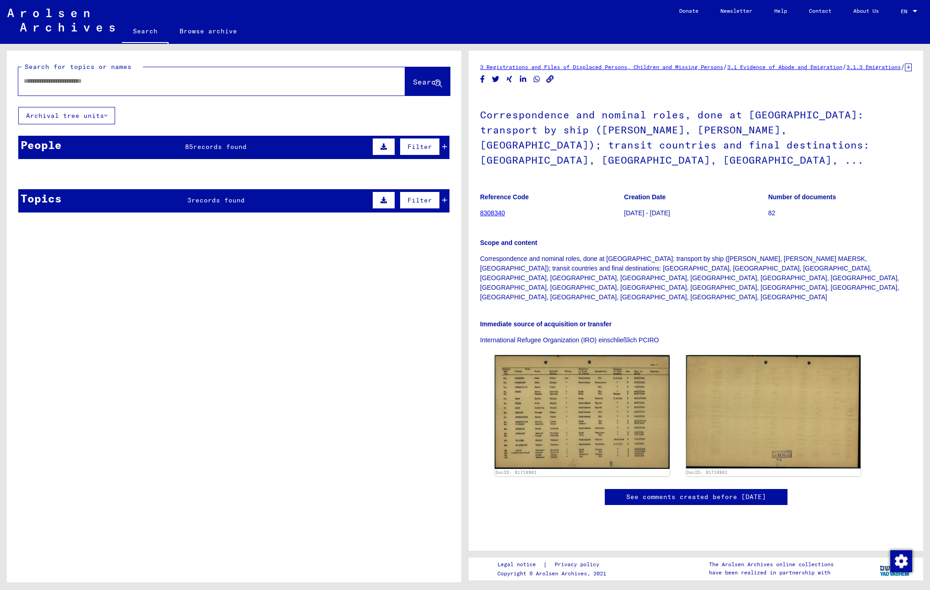
click at [196, 197] on mat-cell at bounding box center [194, 196] width 70 height 22
click at [439, 201] on mat-cell at bounding box center [409, 196] width 80 height 22
click at [148, 82] on input "text" at bounding box center [204, 81] width 360 height 10
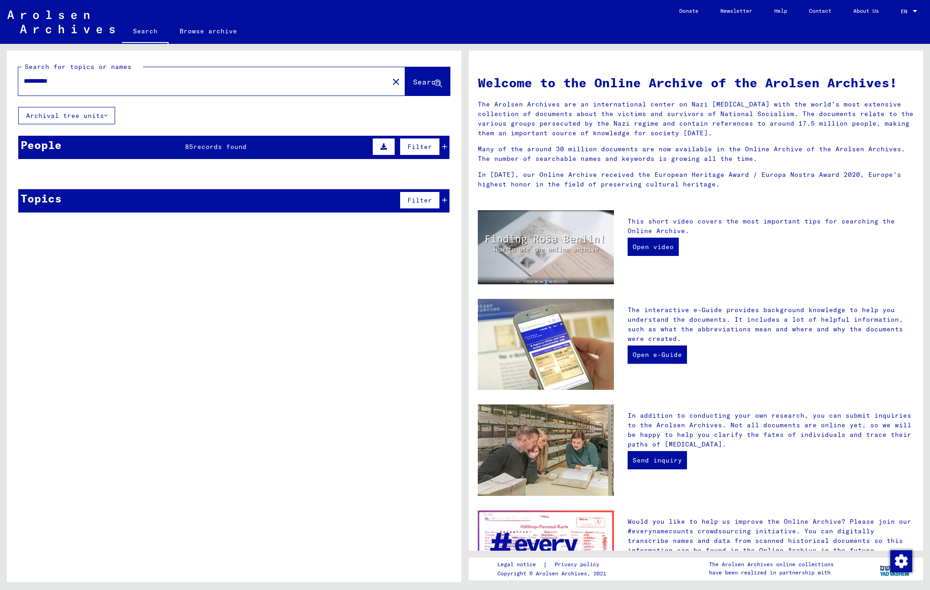
click at [40, 80] on input "**********" at bounding box center [201, 81] width 354 height 10
type input "**********"
click at [224, 202] on mat-cell at bounding box center [194, 196] width 70 height 22
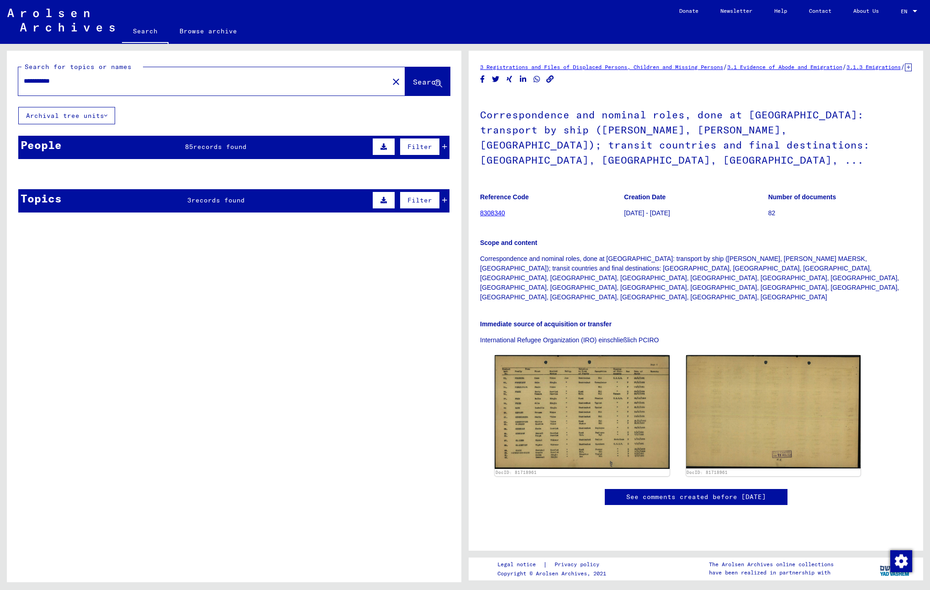
click at [381, 200] on icon at bounding box center [384, 200] width 6 height 6
click at [436, 197] on mat-cell at bounding box center [409, 196] width 80 height 22
click at [134, 201] on mat-cell "Grunia" at bounding box center [124, 196] width 70 height 22
click at [210, 200] on mat-cell at bounding box center [194, 196] width 70 height 22
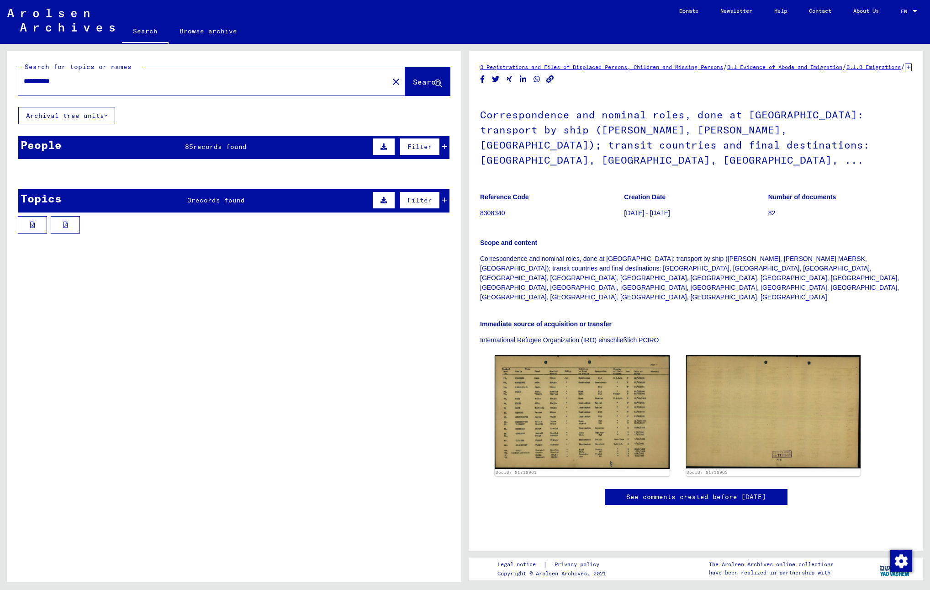
click at [210, 200] on mat-cell at bounding box center [194, 196] width 70 height 22
click at [416, 202] on span "Filter" at bounding box center [420, 200] width 25 height 8
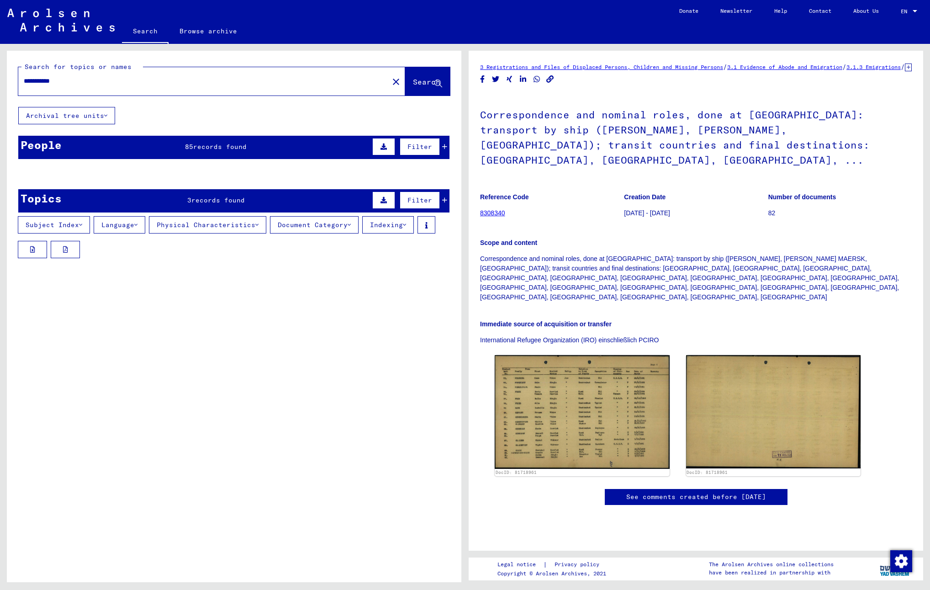
click at [439, 201] on mat-cell at bounding box center [409, 196] width 80 height 22
click at [347, 200] on mat-cell "[DATE]" at bounding box center [334, 196] width 70 height 22
click at [381, 201] on icon at bounding box center [384, 200] width 6 height 6
